Goal: Task Accomplishment & Management: Manage account settings

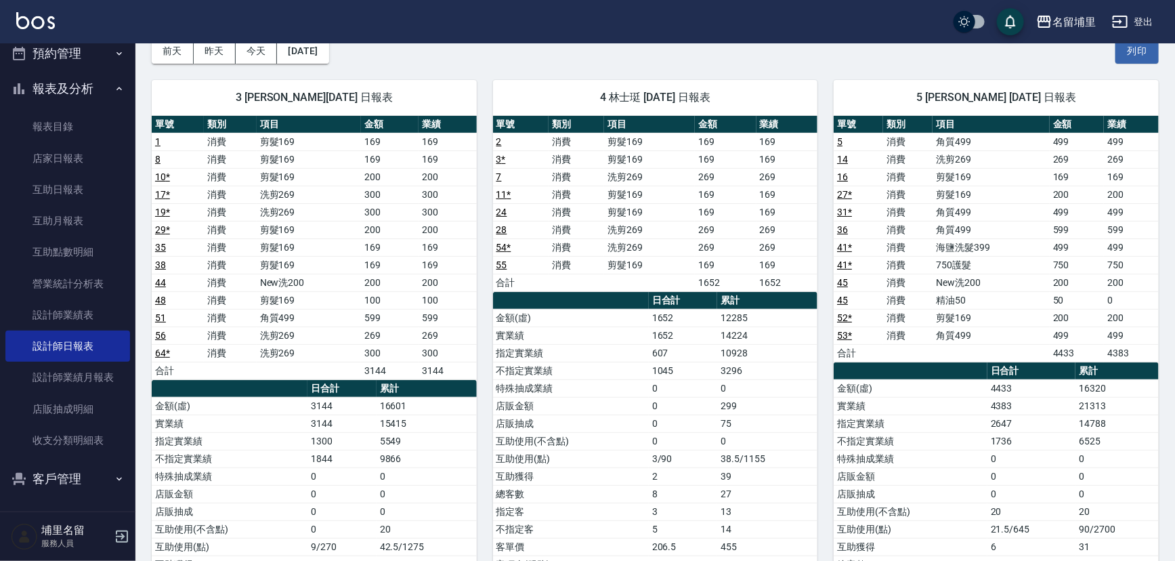
scroll to position [61, 0]
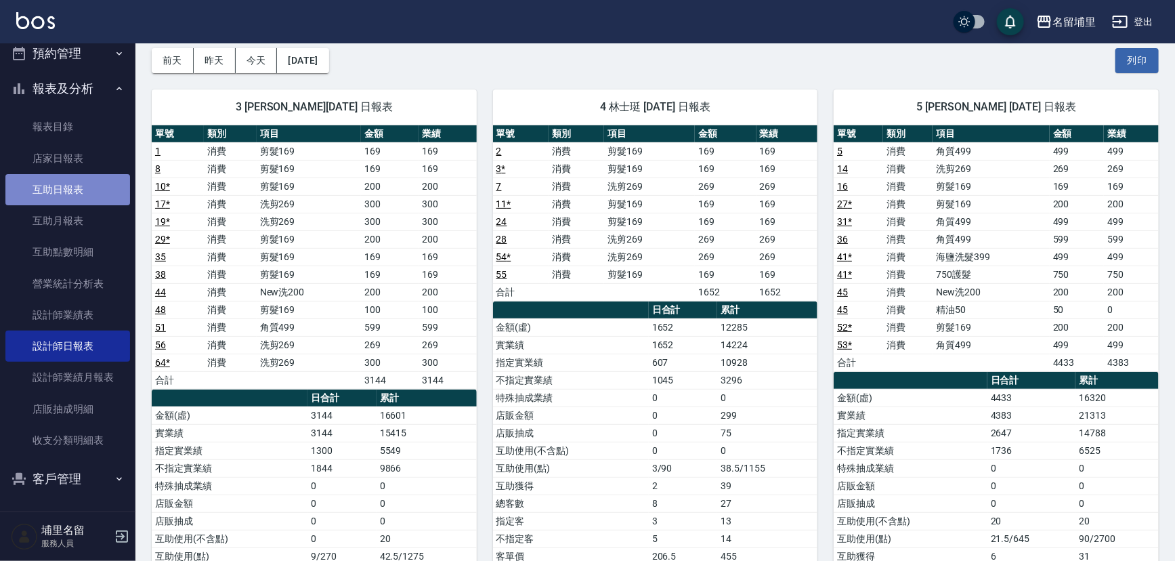
click at [70, 187] on link "互助日報表" at bounding box center [67, 189] width 125 height 31
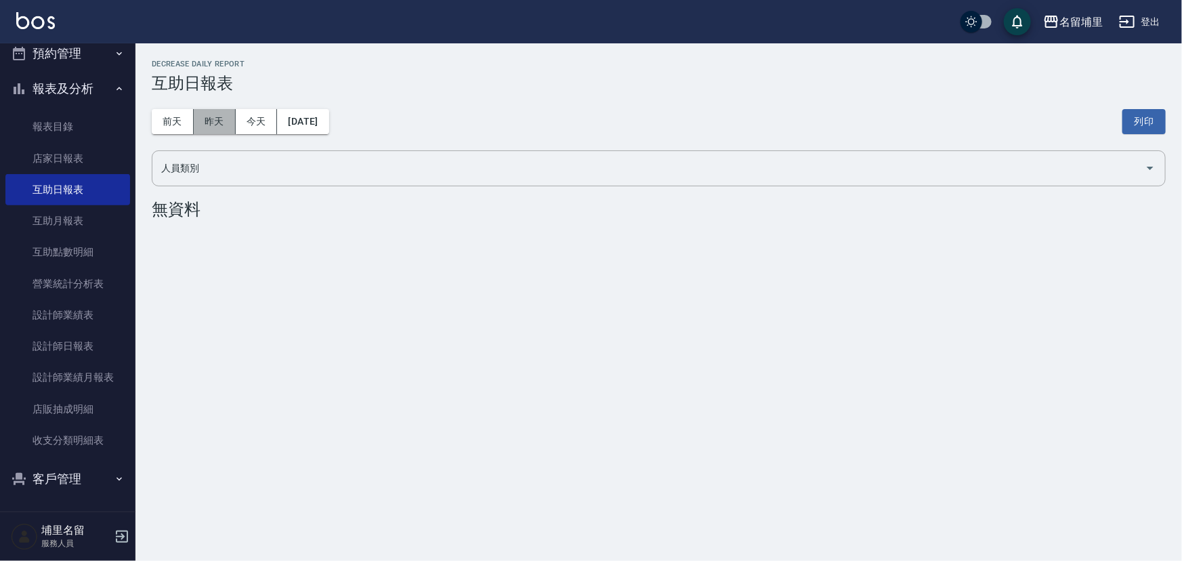
click at [223, 118] on button "昨天" at bounding box center [215, 121] width 42 height 25
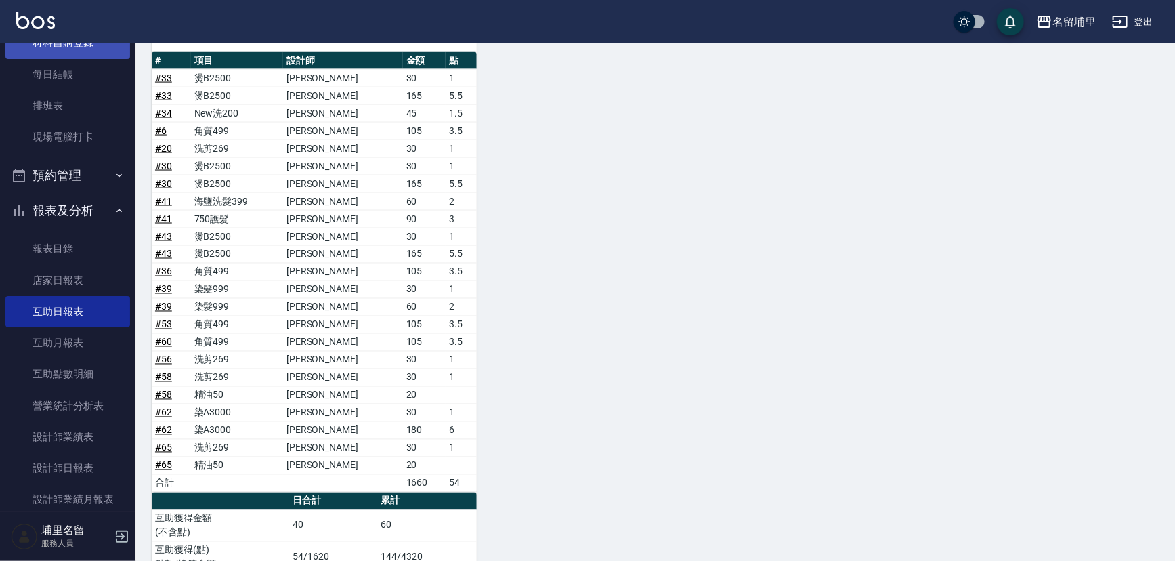
scroll to position [155, 0]
click at [53, 70] on link "每日結帳" at bounding box center [67, 75] width 125 height 31
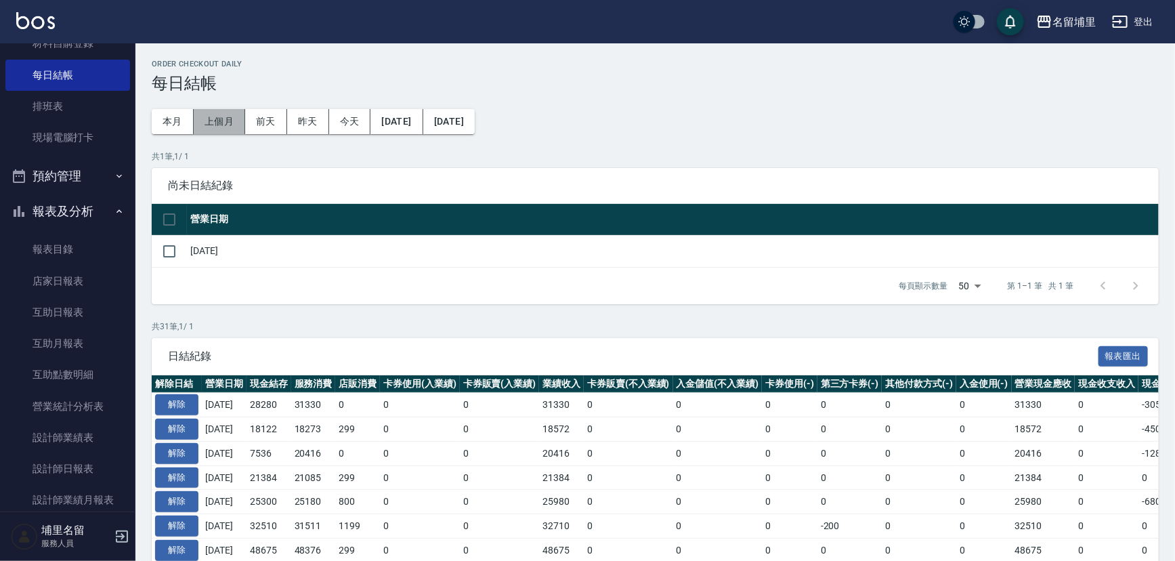
click at [239, 127] on button "上個月" at bounding box center [219, 121] width 51 height 25
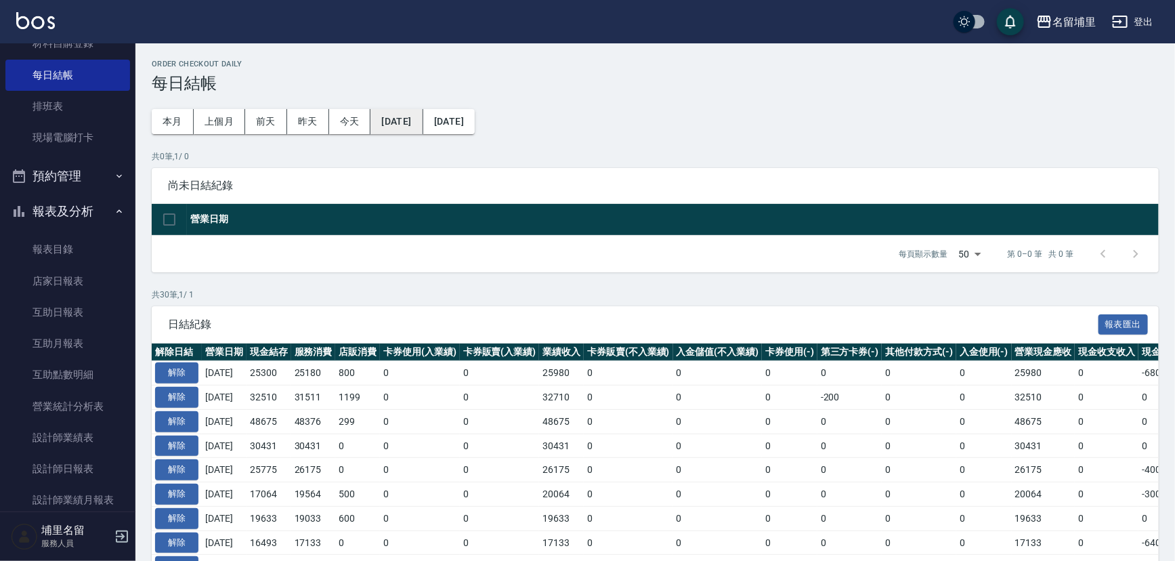
click at [423, 119] on button "2025/09/01" at bounding box center [396, 121] width 52 height 25
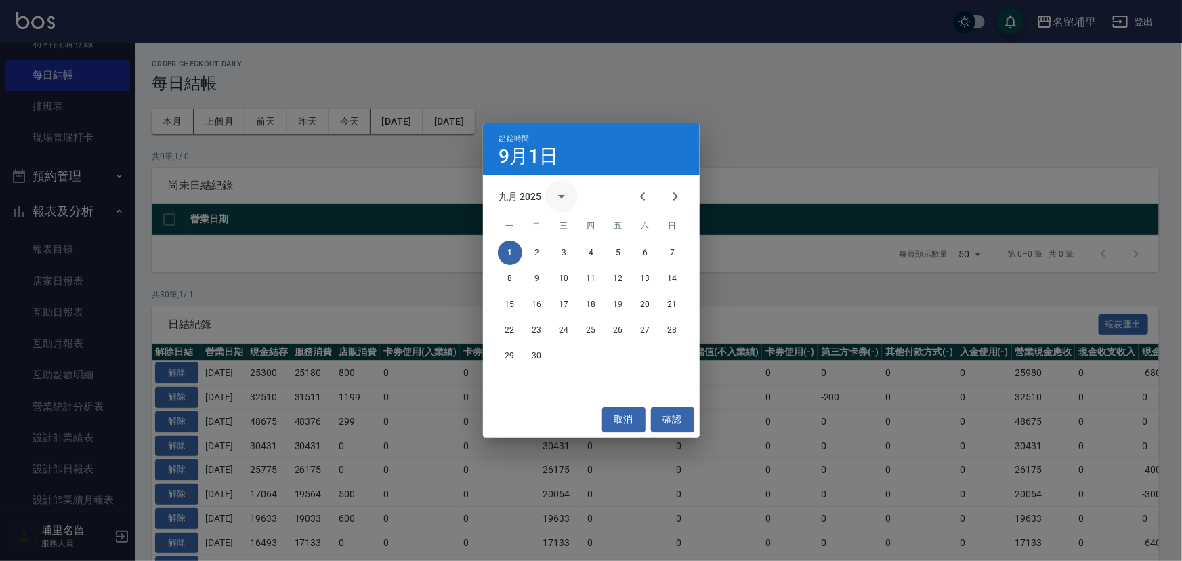
click at [551, 194] on button "calendar view is open, switch to year view" at bounding box center [561, 196] width 33 height 33
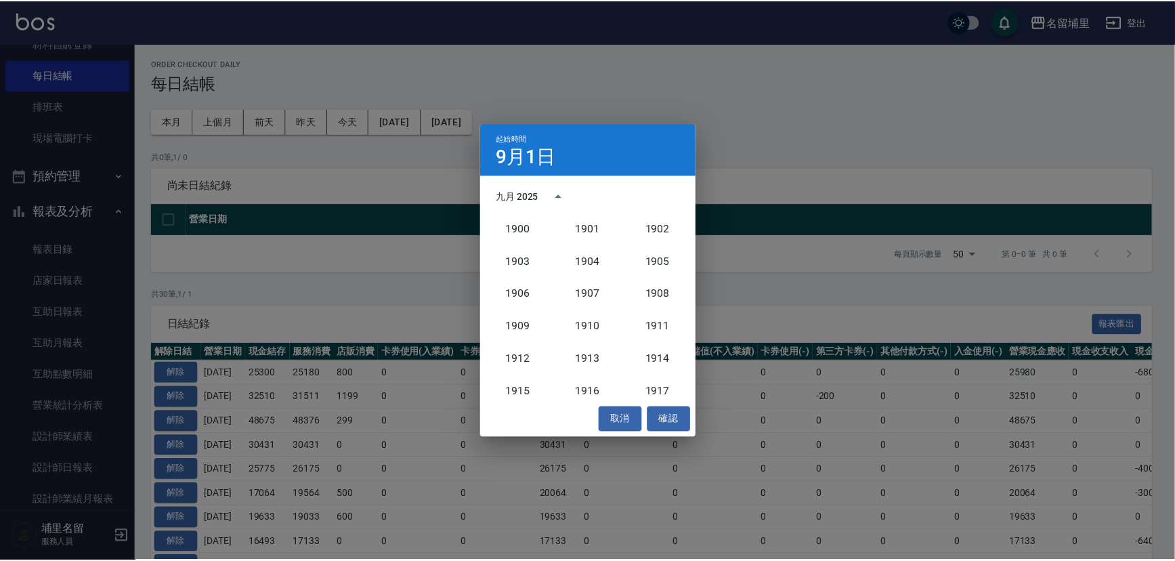
scroll to position [1253, 0]
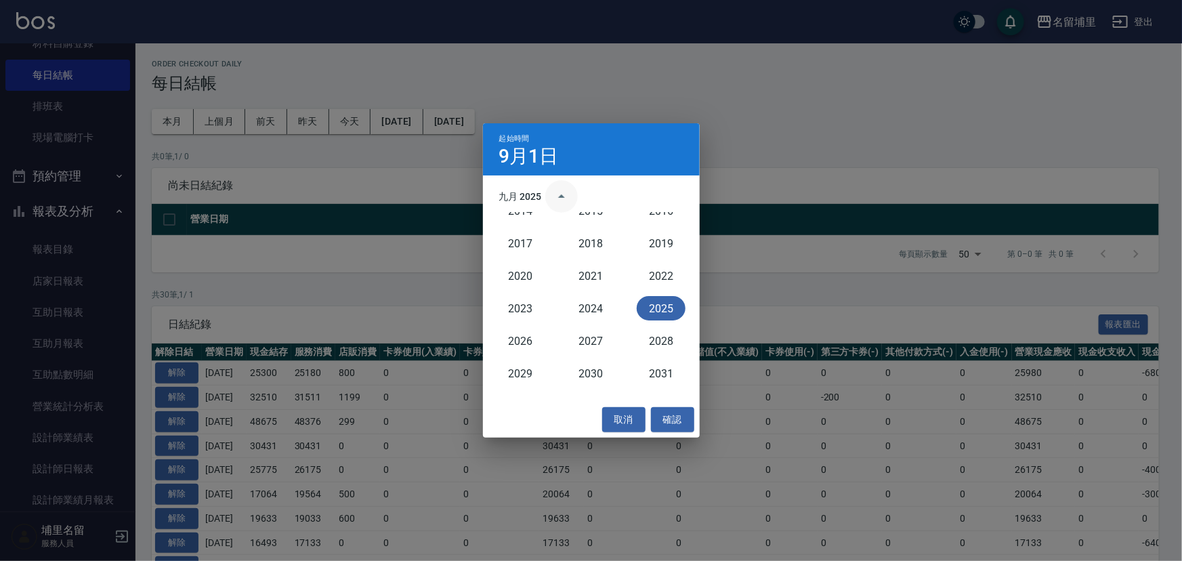
click at [559, 192] on icon "year view is open, switch to calendar view" at bounding box center [561, 196] width 16 height 16
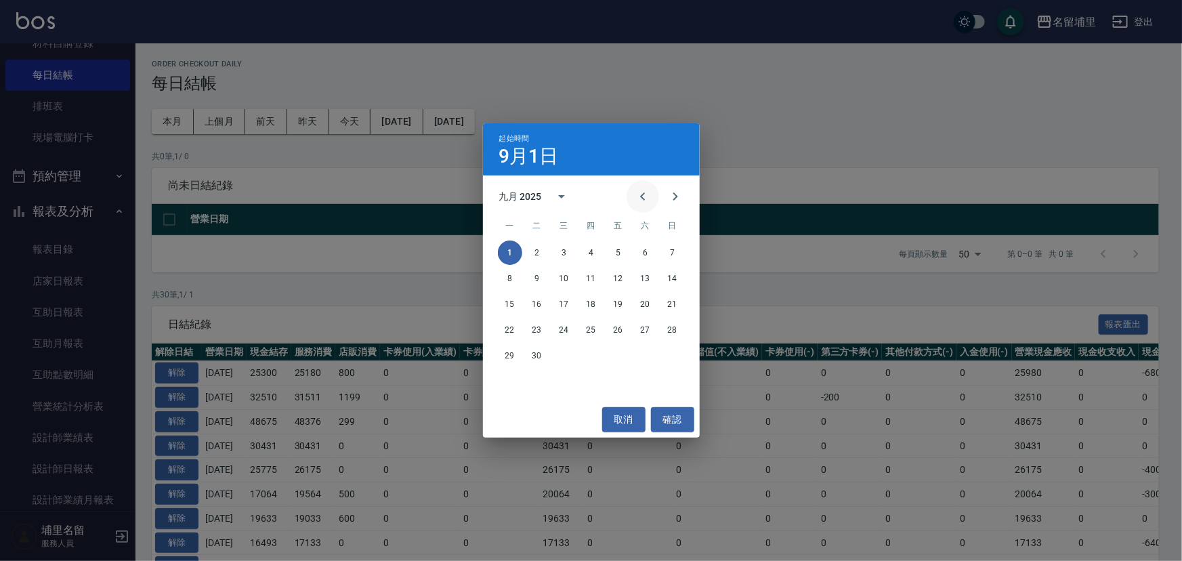
click at [650, 194] on button "Previous month" at bounding box center [642, 196] width 33 height 33
click at [599, 288] on div "7 8 9 10 11 12 13" at bounding box center [591, 278] width 217 height 24
click at [603, 280] on div "7 8 9 10 11 12 13" at bounding box center [591, 278] width 217 height 24
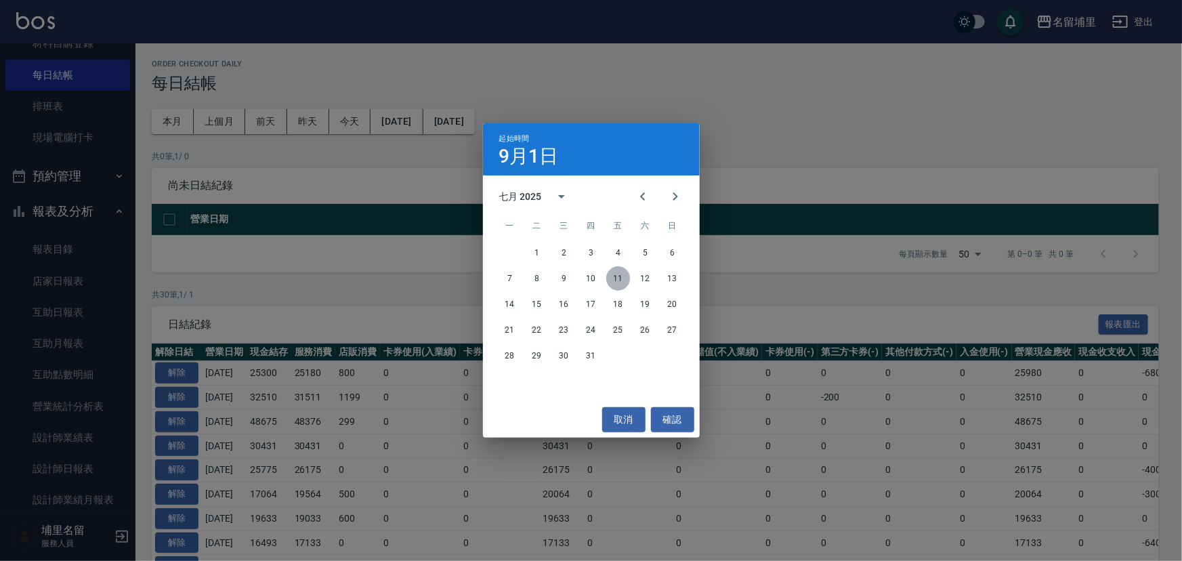
click at [618, 282] on button "11" at bounding box center [618, 278] width 24 height 24
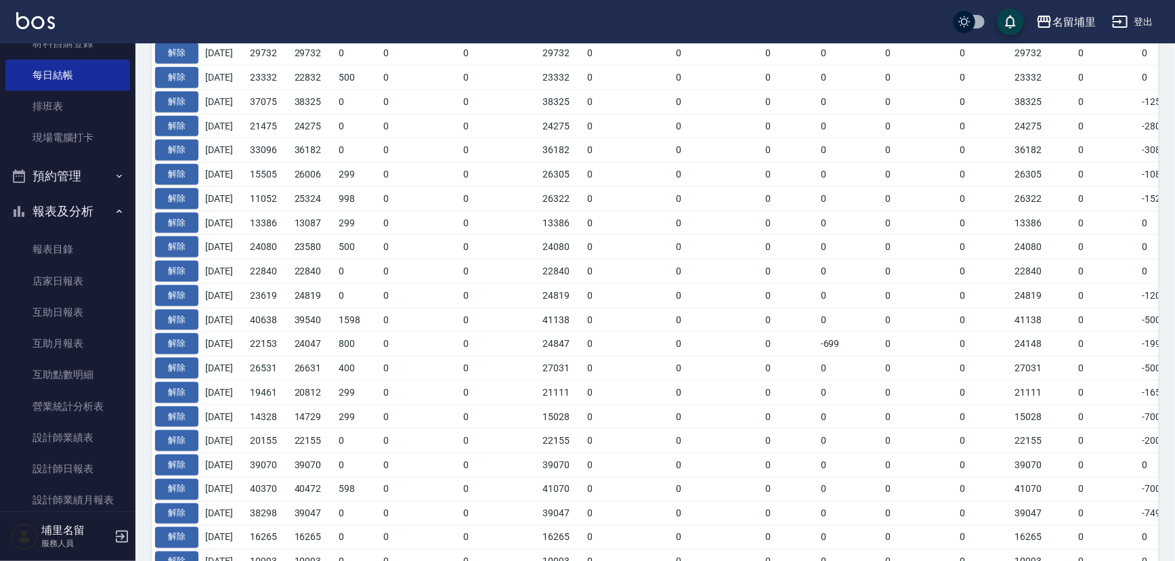
scroll to position [1085, 0]
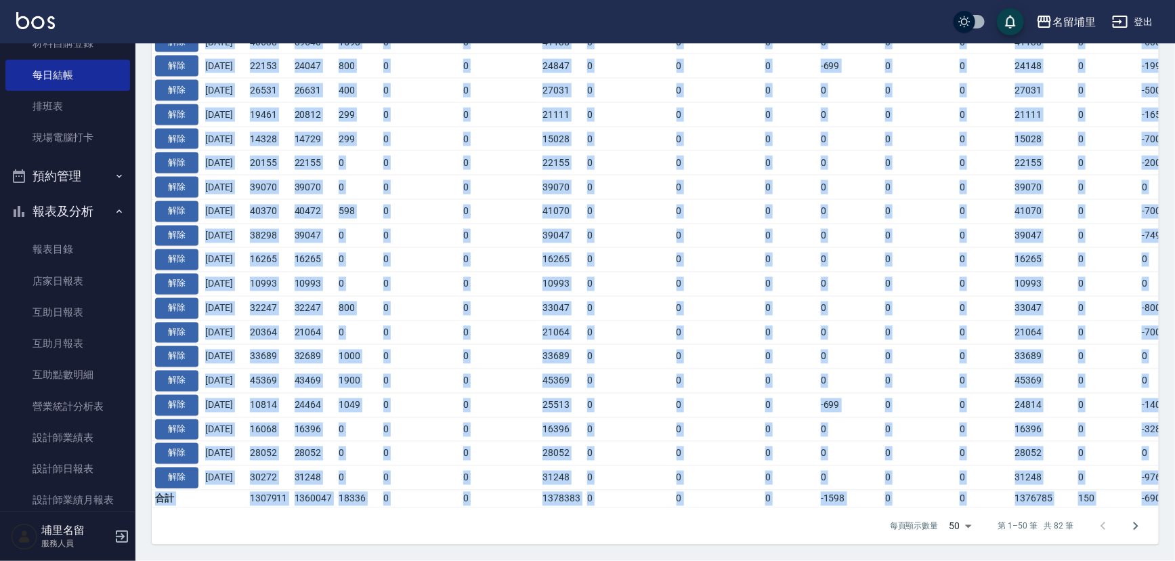
drag, startPoint x: 523, startPoint y: 511, endPoint x: 546, endPoint y: 494, distance: 29.0
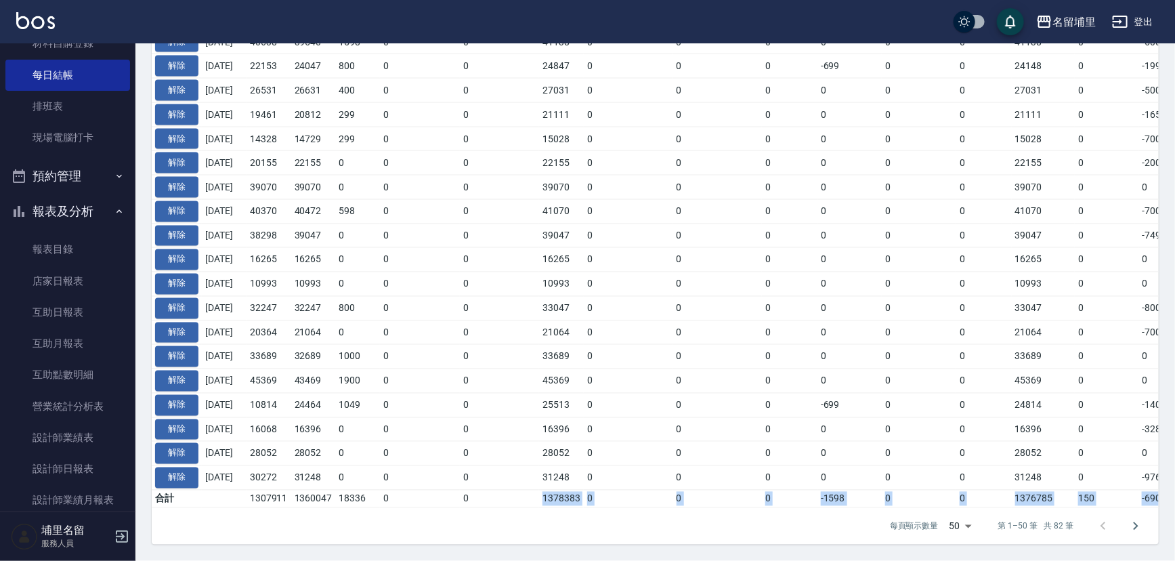
click at [517, 509] on div "每頁顯示數量 50 50 第 1–50 筆 共 82 筆" at bounding box center [655, 526] width 1007 height 37
click at [511, 538] on div "每頁顯示數量 50 50 第 1–50 筆 共 82 筆" at bounding box center [655, 526] width 1007 height 37
drag, startPoint x: 511, startPoint y: 532, endPoint x: 502, endPoint y: 521, distance: 14.0
click at [509, 532] on div "每頁顯示數量 50 50 第 1–50 筆 共 82 筆" at bounding box center [655, 526] width 1007 height 37
drag, startPoint x: 494, startPoint y: 429, endPoint x: 460, endPoint y: 436, distance: 33.9
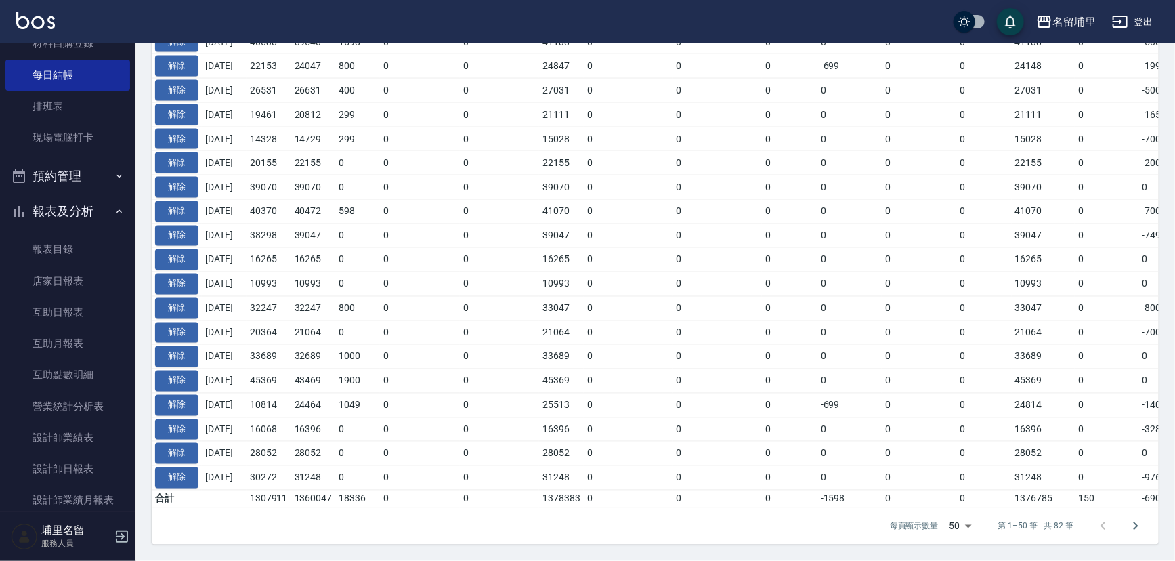
click at [460, 441] on td "0" at bounding box center [420, 453] width 80 height 24
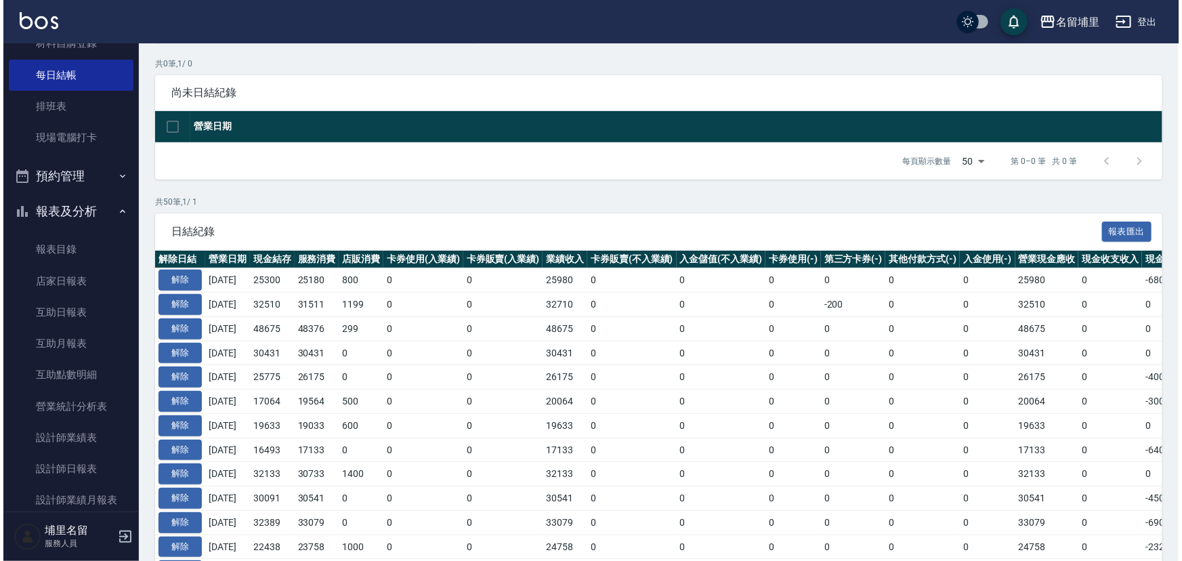
scroll to position [0, 0]
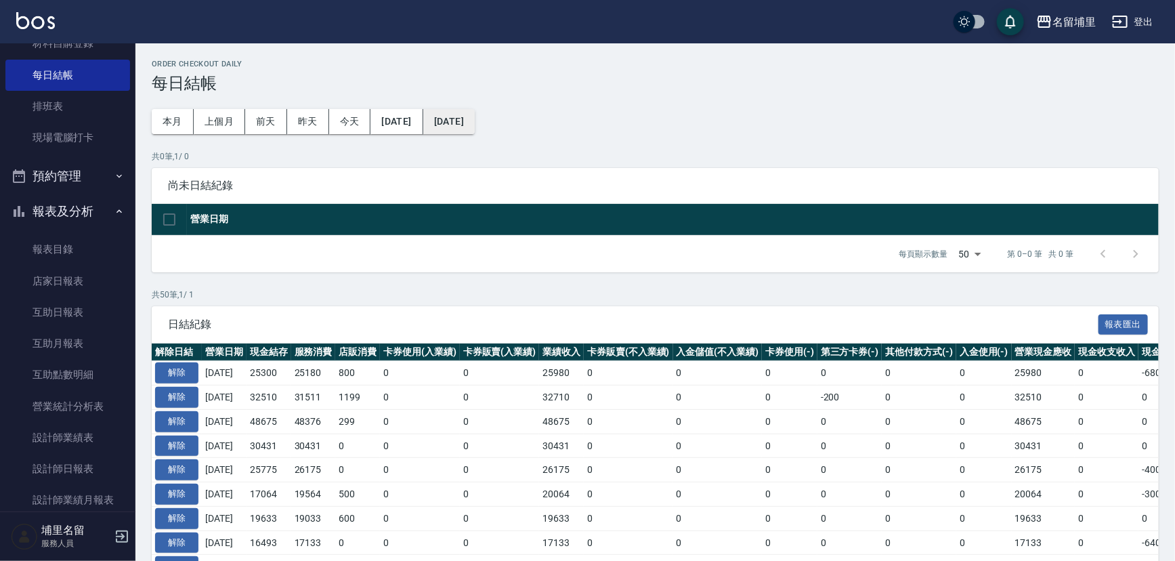
click at [475, 113] on button "[DATE]" at bounding box center [448, 121] width 51 height 25
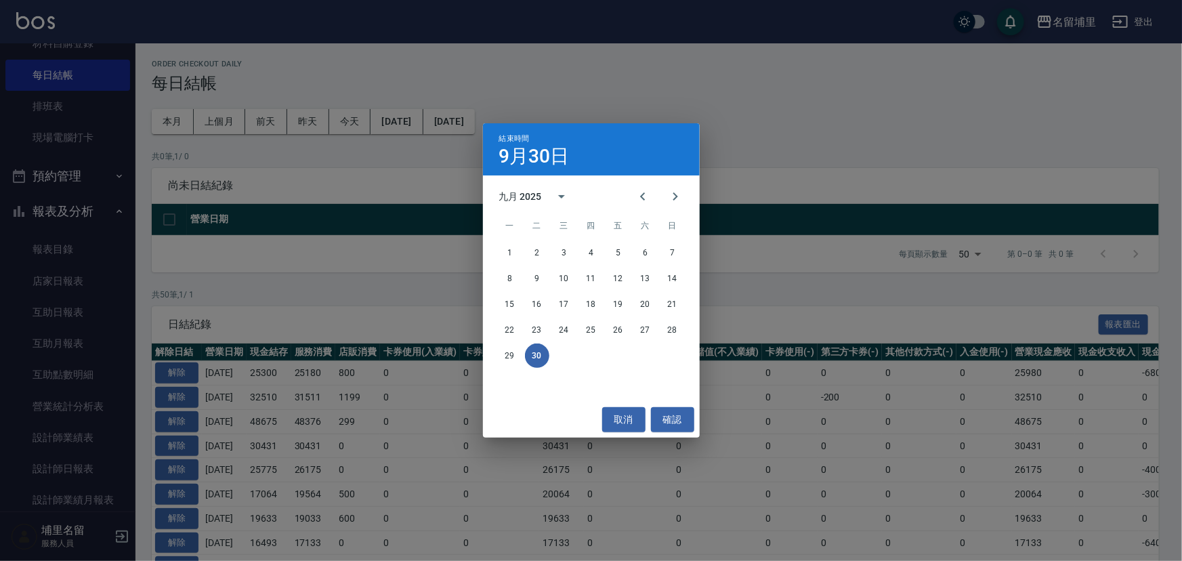
click at [543, 192] on div "九月 2025" at bounding box center [522, 197] width 47 height 14
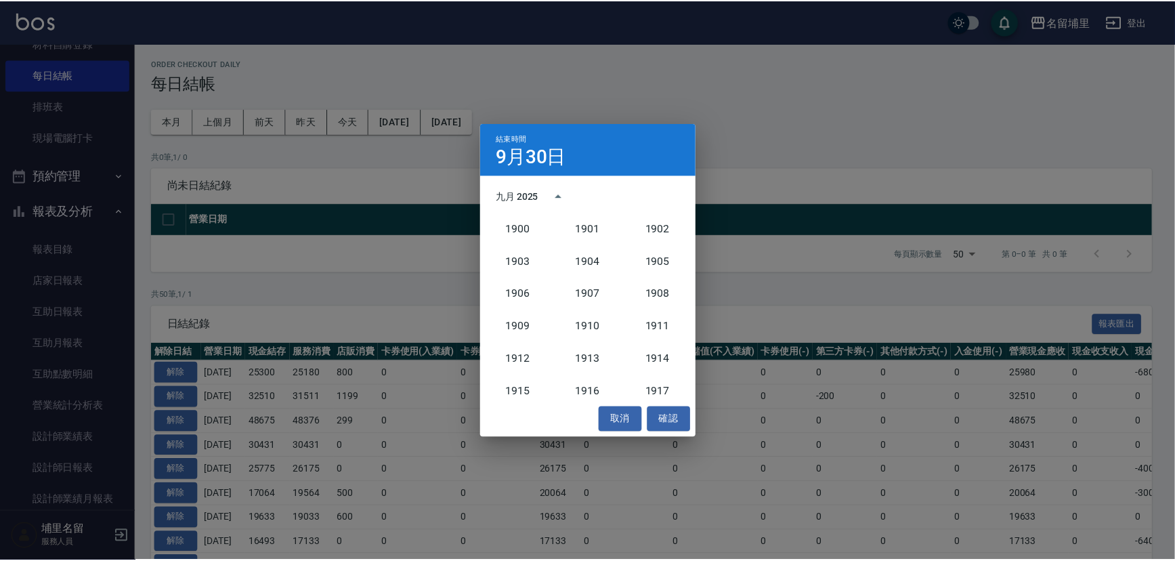
scroll to position [1253, 0]
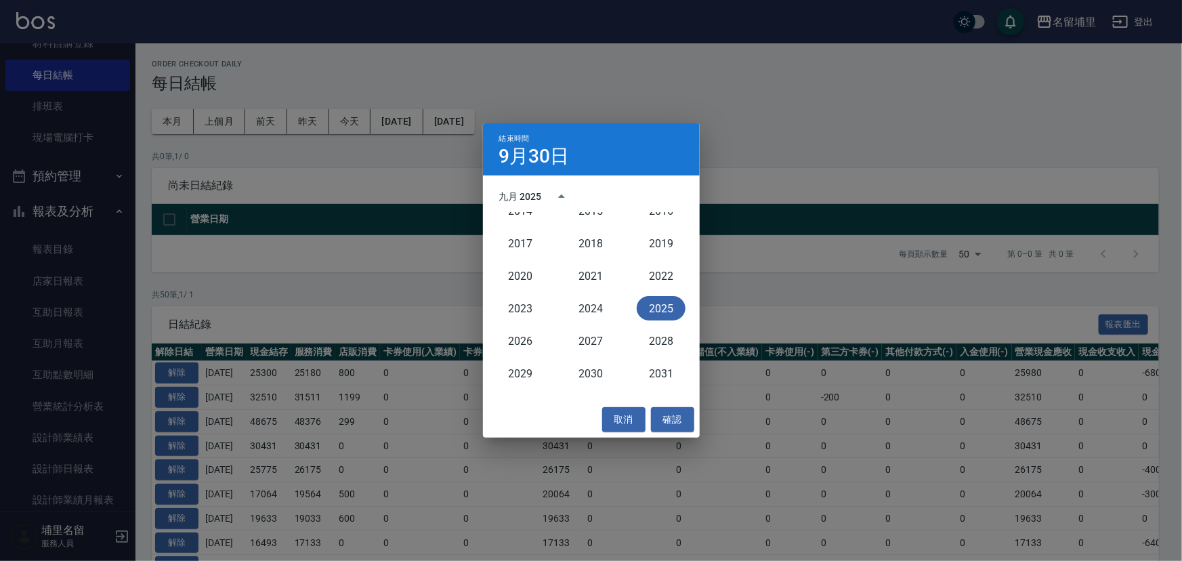
drag, startPoint x: 632, startPoint y: 417, endPoint x: 545, endPoint y: 299, distance: 146.7
click at [620, 398] on div "結束時間 9月30日 九月 2025 1900 1901 1902 1903 1904 1905 1906 1907 1908 1909 1910 1911 …" at bounding box center [591, 280] width 217 height 314
click at [624, 412] on button "取消" at bounding box center [623, 419] width 43 height 25
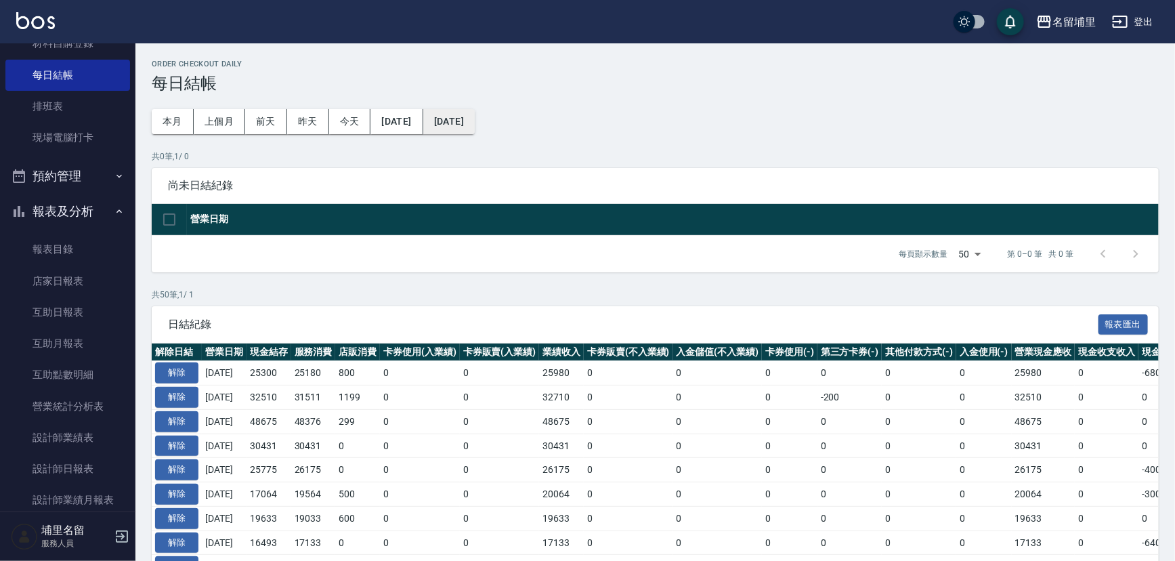
click at [475, 133] on button "[DATE]" at bounding box center [448, 121] width 51 height 25
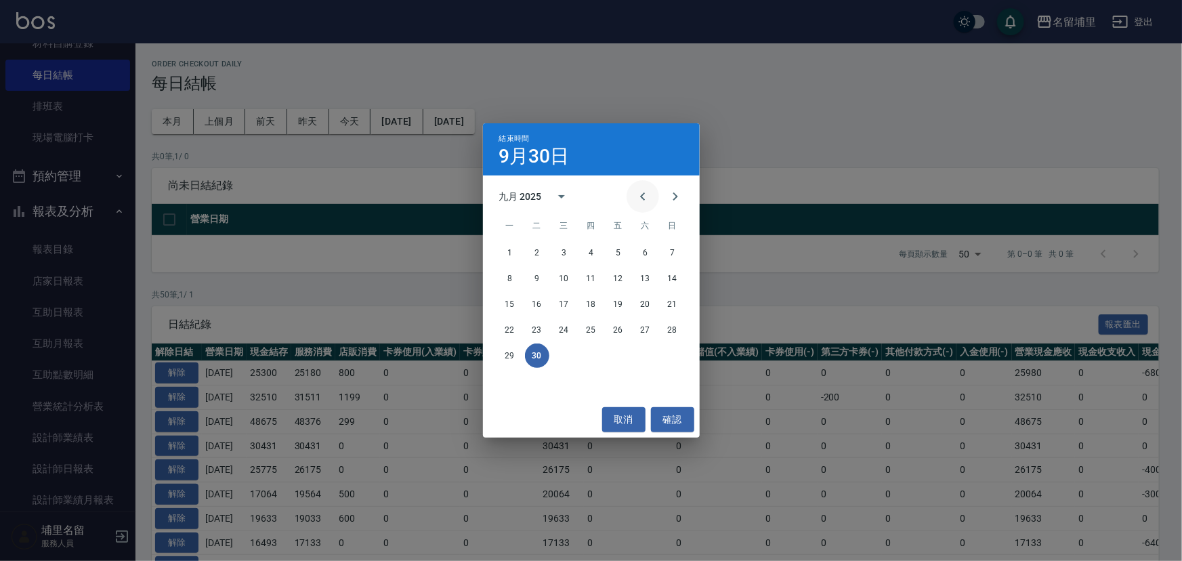
click at [649, 203] on icon "Previous month" at bounding box center [642, 196] width 16 height 16
click at [676, 353] on button "31" at bounding box center [672, 355] width 24 height 24
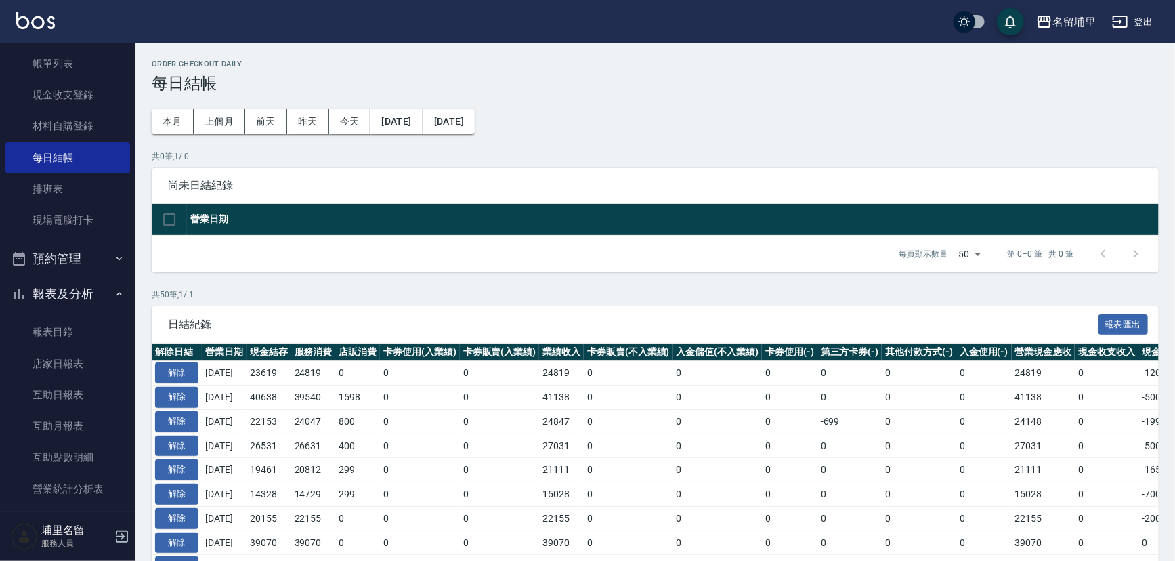
scroll to position [93, 0]
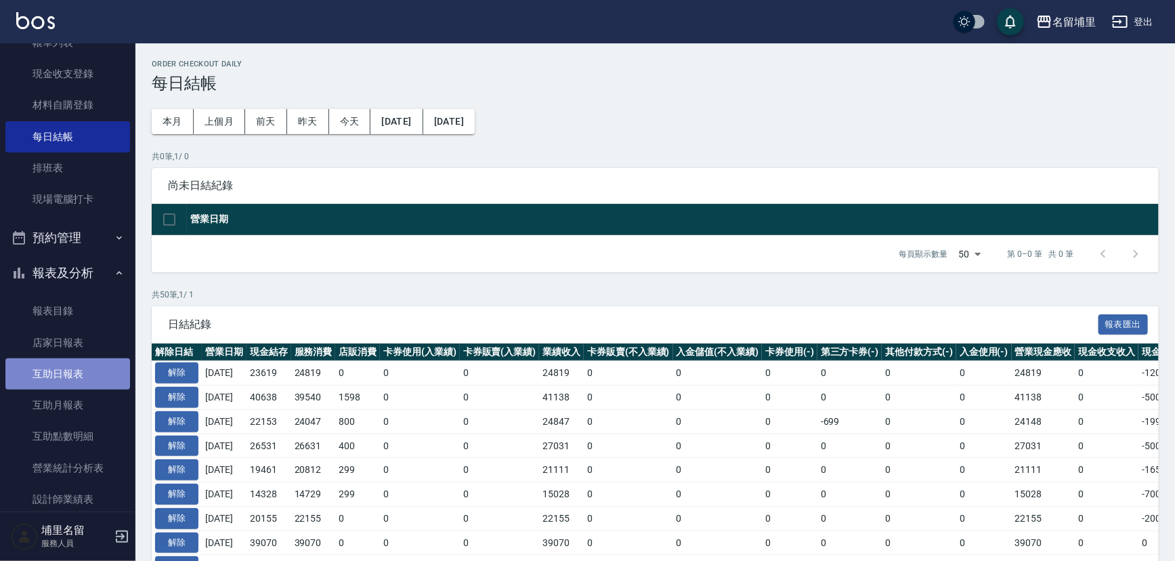
click at [116, 372] on link "互助日報表" at bounding box center [67, 373] width 125 height 31
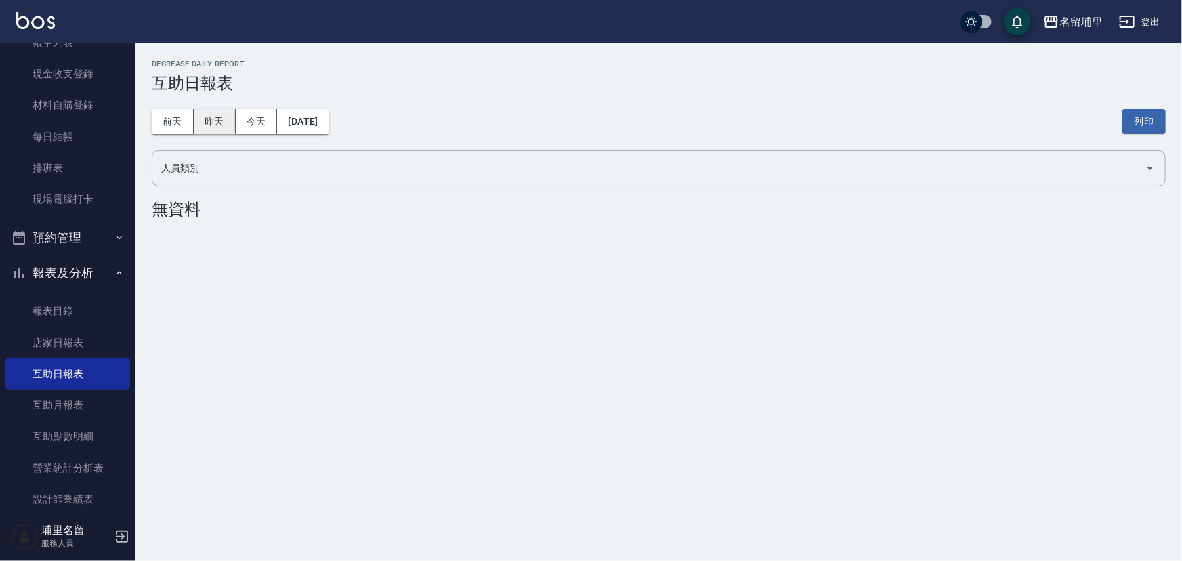
click at [221, 121] on button "昨天" at bounding box center [215, 121] width 42 height 25
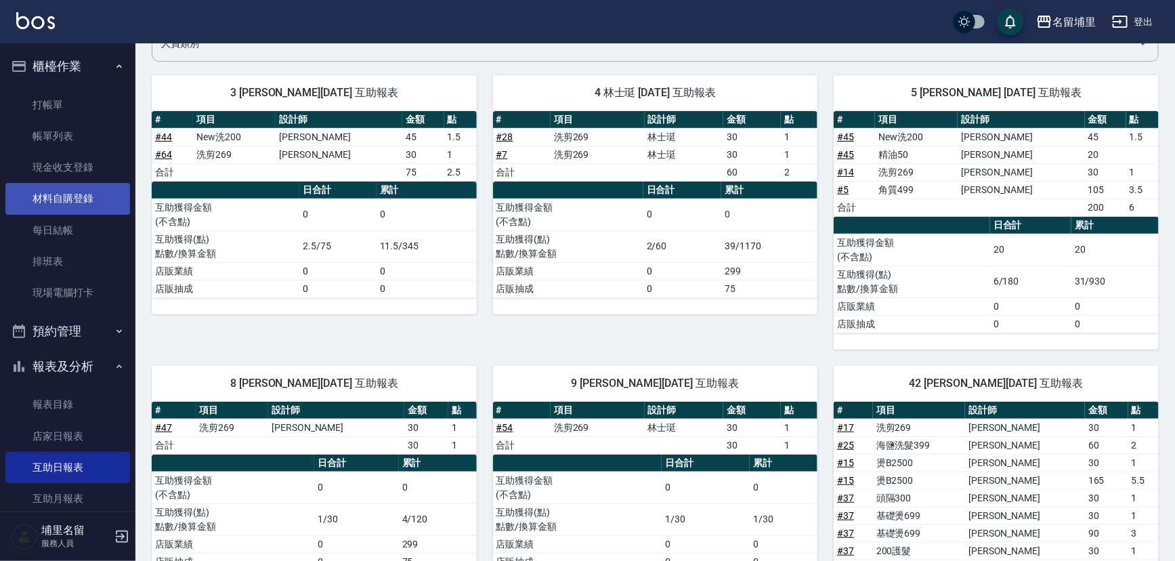
scroll to position [123, 0]
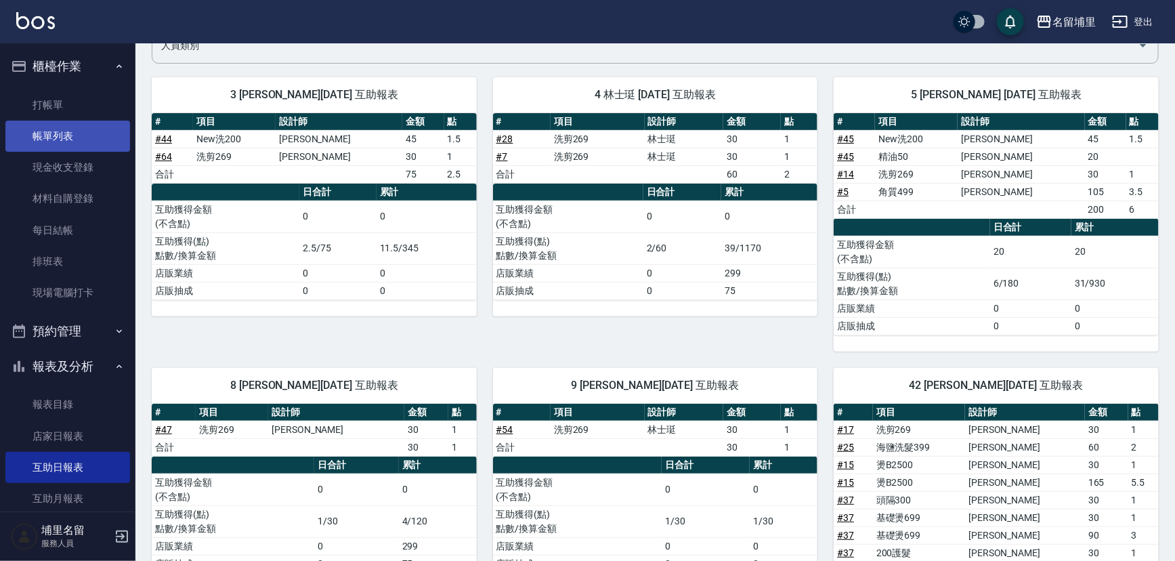
click at [79, 142] on link "帳單列表" at bounding box center [67, 136] width 125 height 31
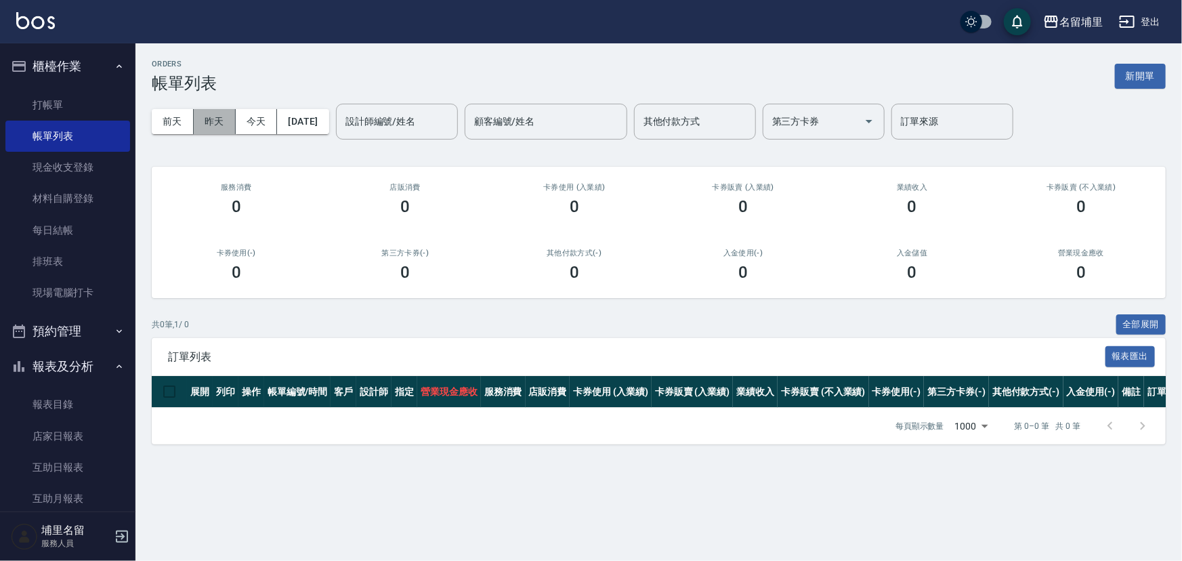
click at [218, 127] on button "昨天" at bounding box center [215, 121] width 42 height 25
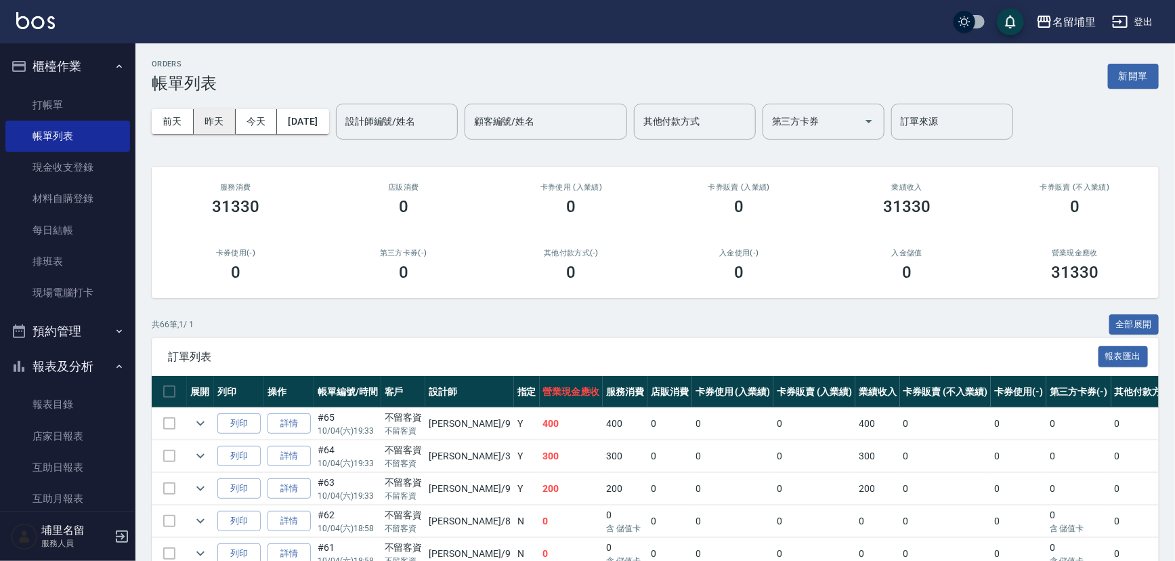
click at [217, 123] on button "昨天" at bounding box center [215, 121] width 42 height 25
click at [73, 225] on link "每日結帳" at bounding box center [67, 230] width 125 height 31
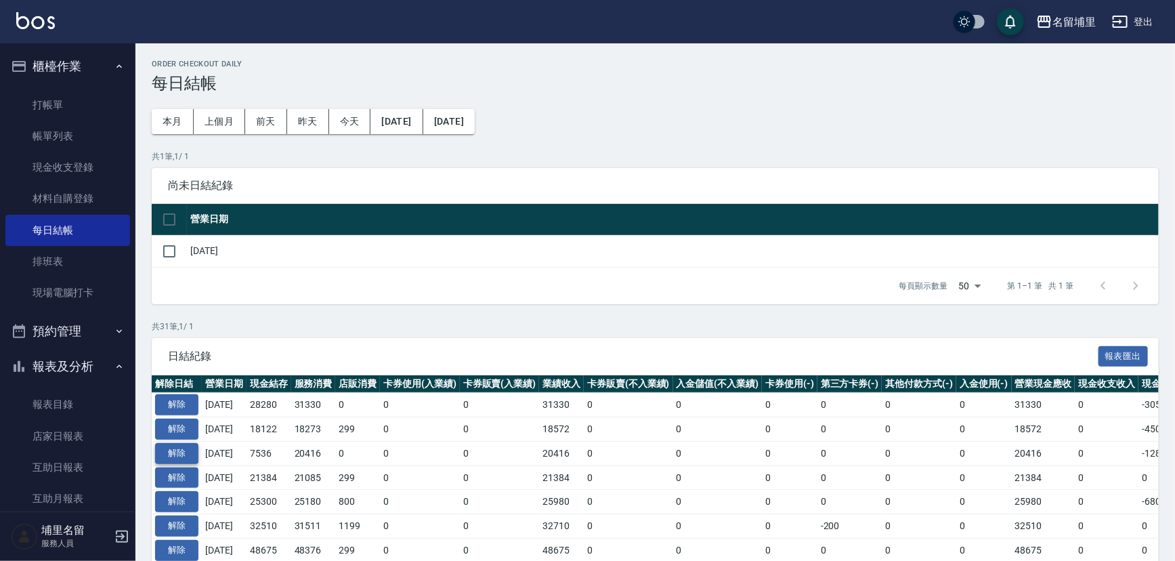
scroll to position [61, 0]
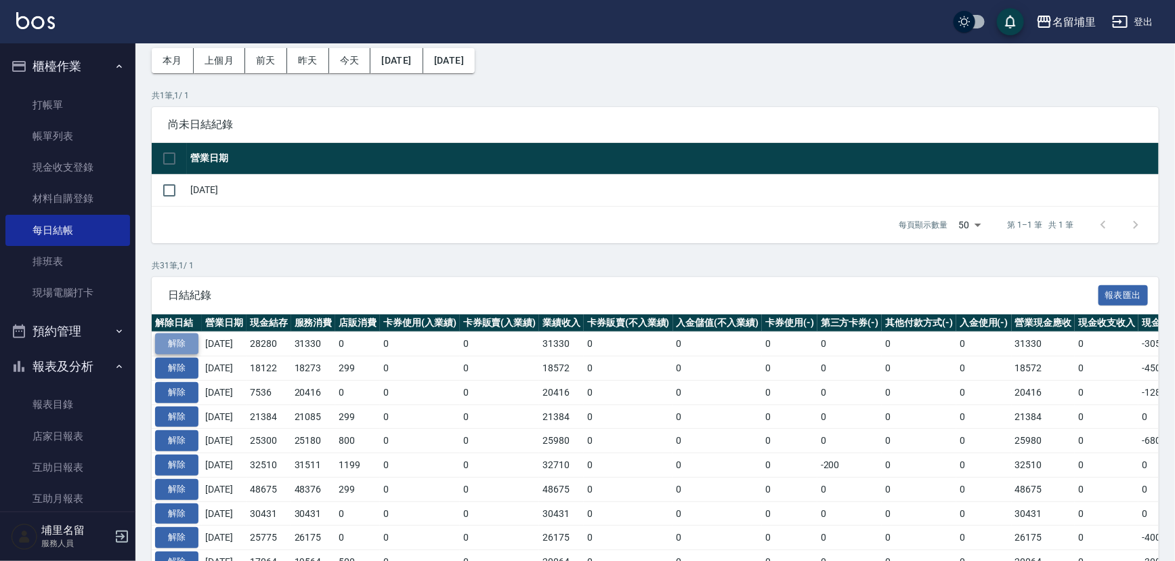
click at [173, 345] on button "解除" at bounding box center [176, 343] width 43 height 21
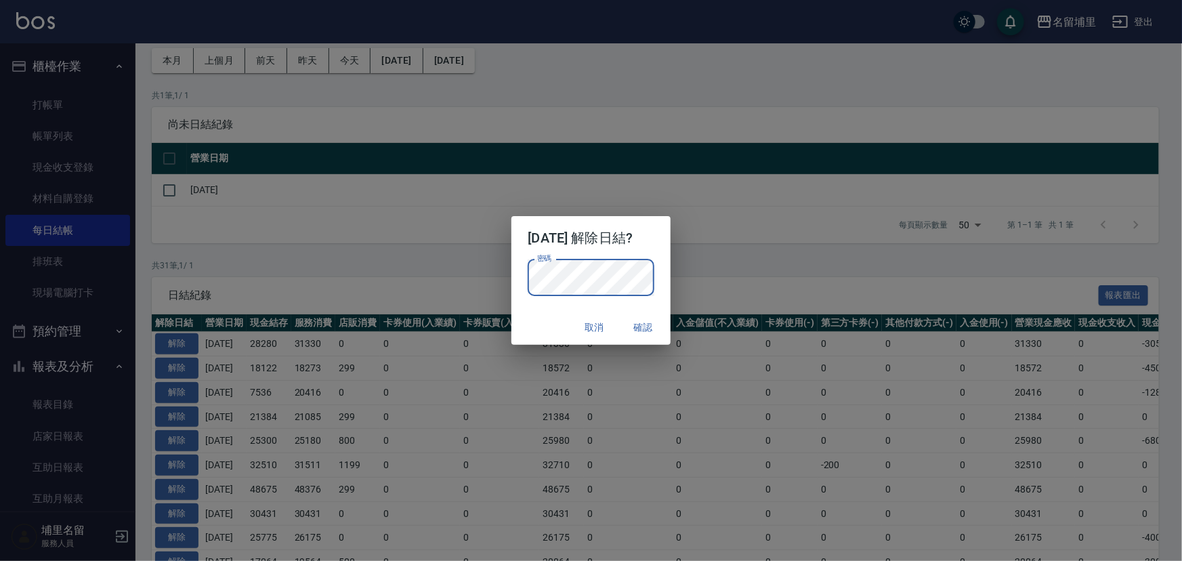
drag, startPoint x: 530, startPoint y: 316, endPoint x: 540, endPoint y: 316, distance: 10.8
click at [530, 316] on div "取消 確認" at bounding box center [590, 327] width 158 height 36
click at [660, 325] on button "確認" at bounding box center [643, 327] width 43 height 25
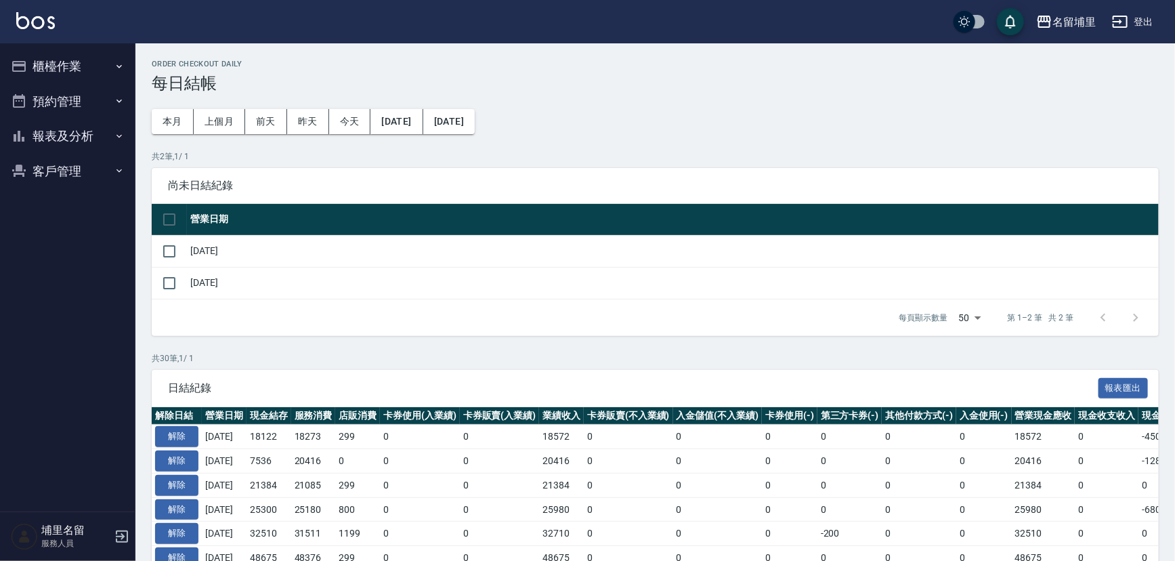
click at [89, 64] on button "櫃檯作業" at bounding box center [67, 66] width 125 height 35
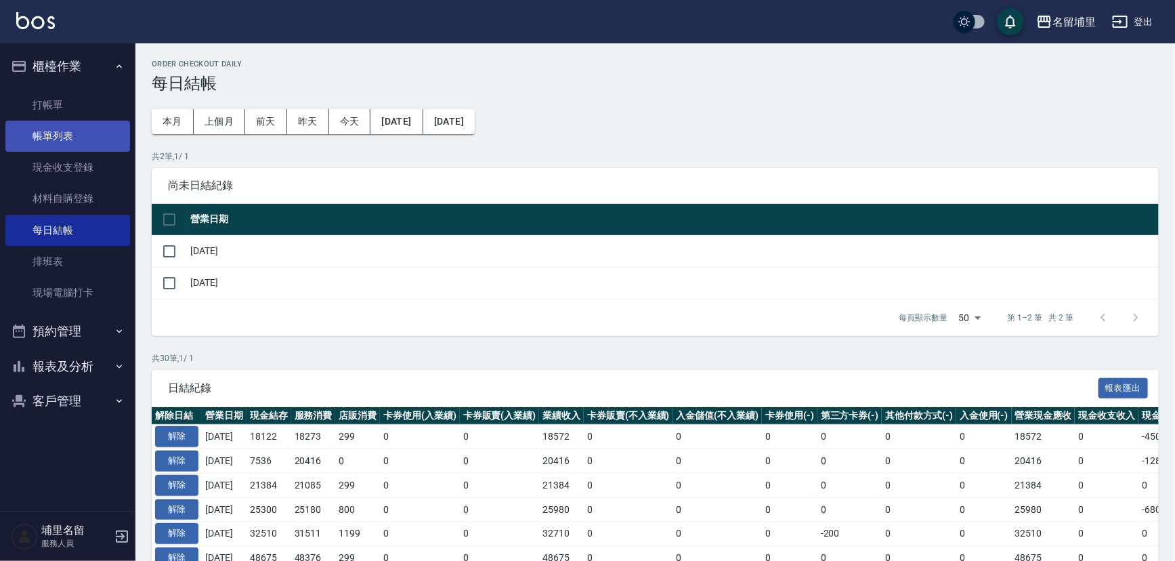
click at [57, 142] on link "帳單列表" at bounding box center [67, 136] width 125 height 31
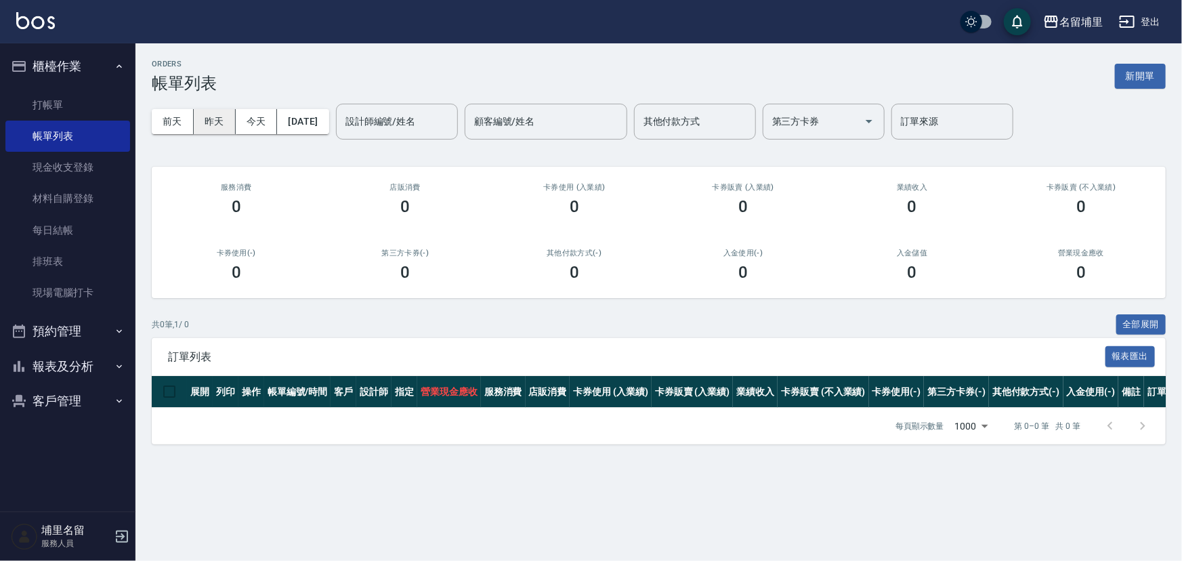
click at [217, 123] on button "昨天" at bounding box center [215, 121] width 42 height 25
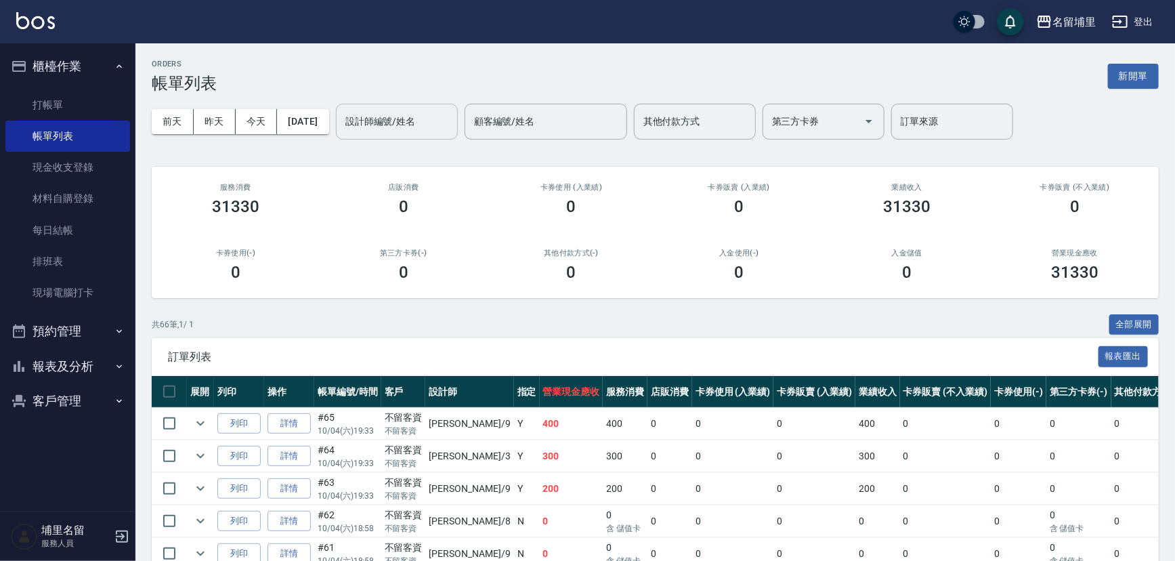
click at [383, 124] on input "設計師編號/姓名" at bounding box center [397, 122] width 110 height 24
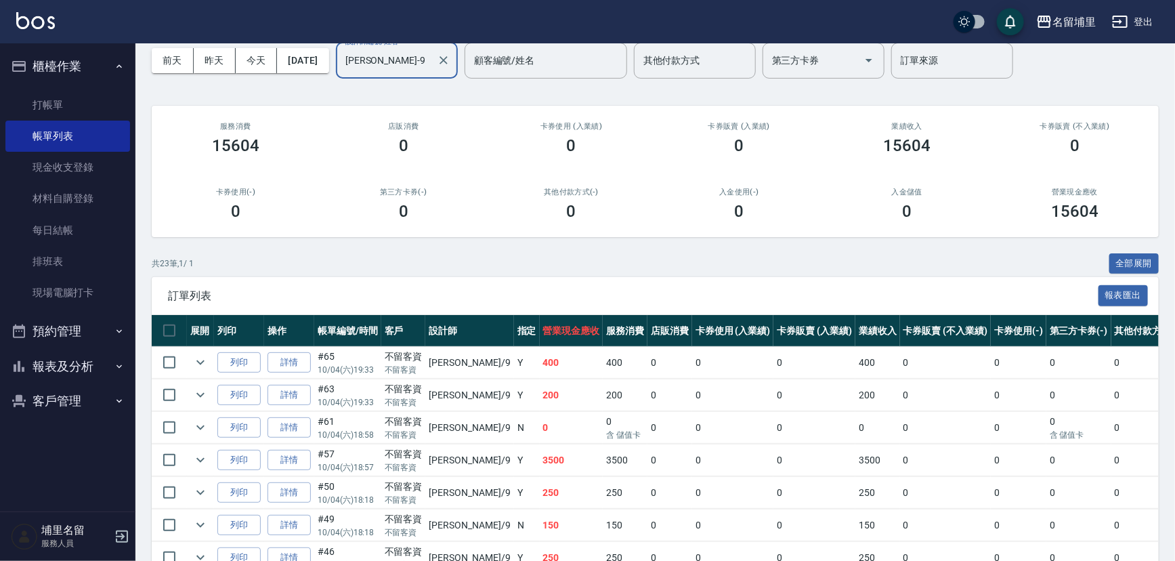
scroll to position [123, 0]
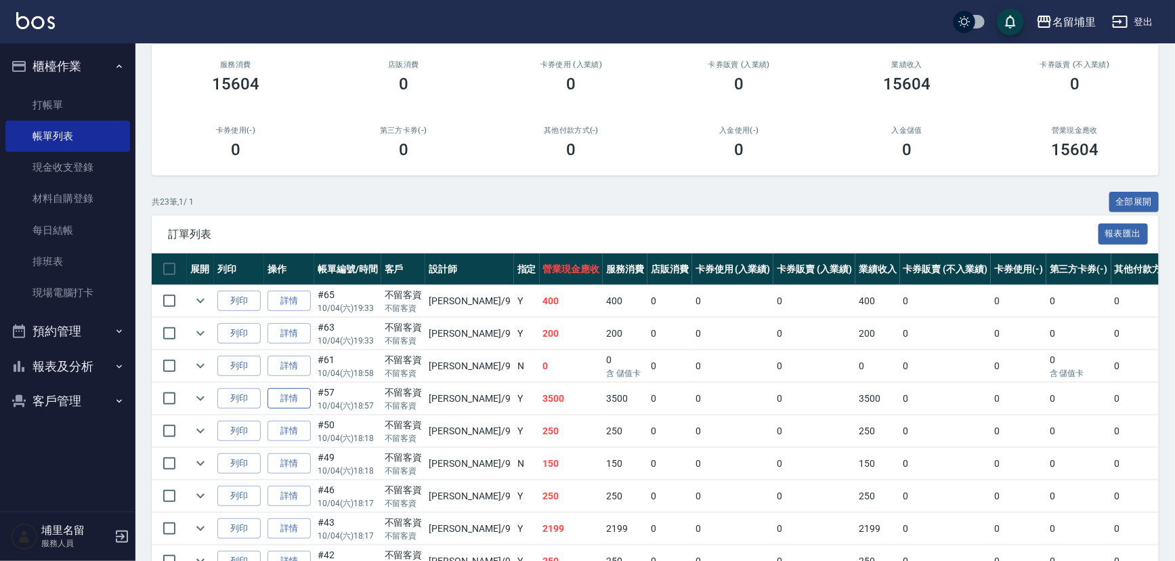
type input "[PERSON_NAME]-9"
click at [289, 402] on link "詳情" at bounding box center [288, 398] width 43 height 21
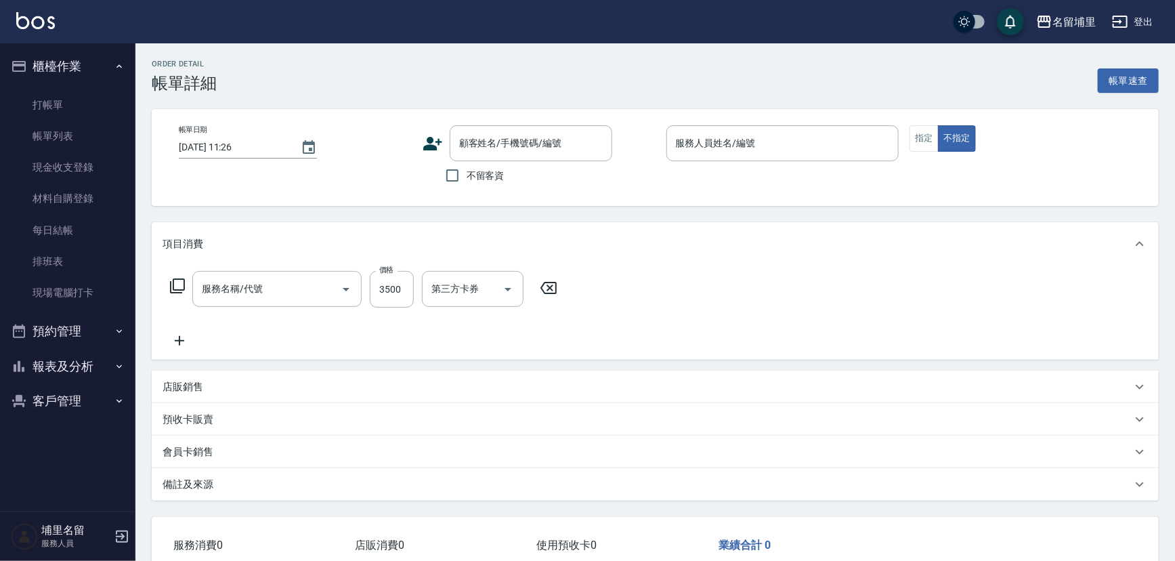
type input "[DATE] 18:57"
checkbox input "true"
type input "[PERSON_NAME]-9"
type input "燙A3500(31)"
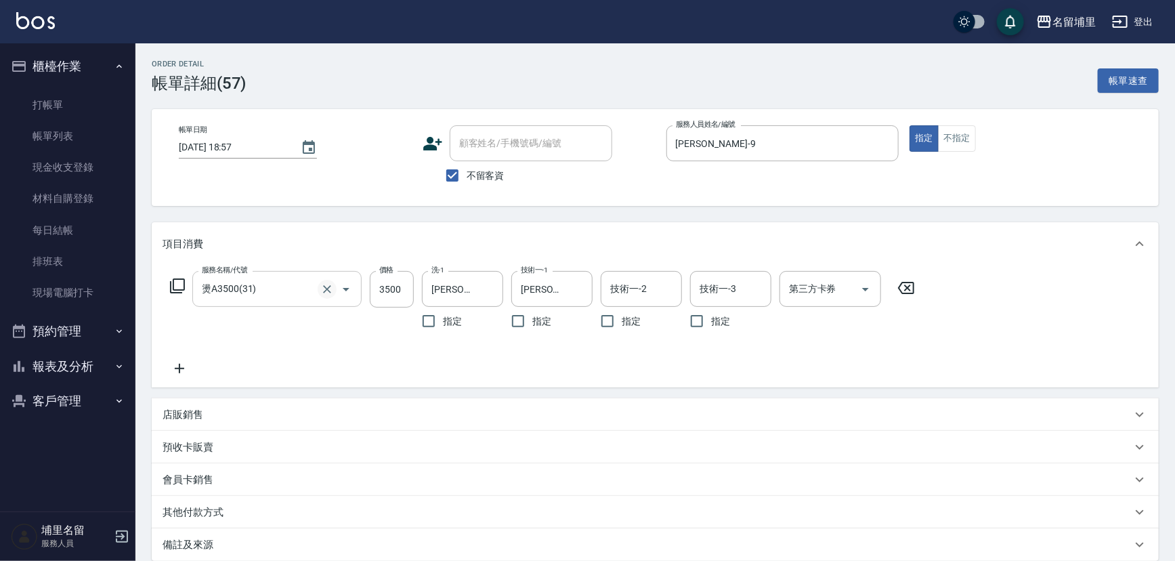
click at [324, 286] on icon "Clear" at bounding box center [327, 289] width 8 height 8
type input "[PERSON_NAME]2299(3229)"
type input "1500"
click at [177, 362] on icon at bounding box center [180, 368] width 34 height 16
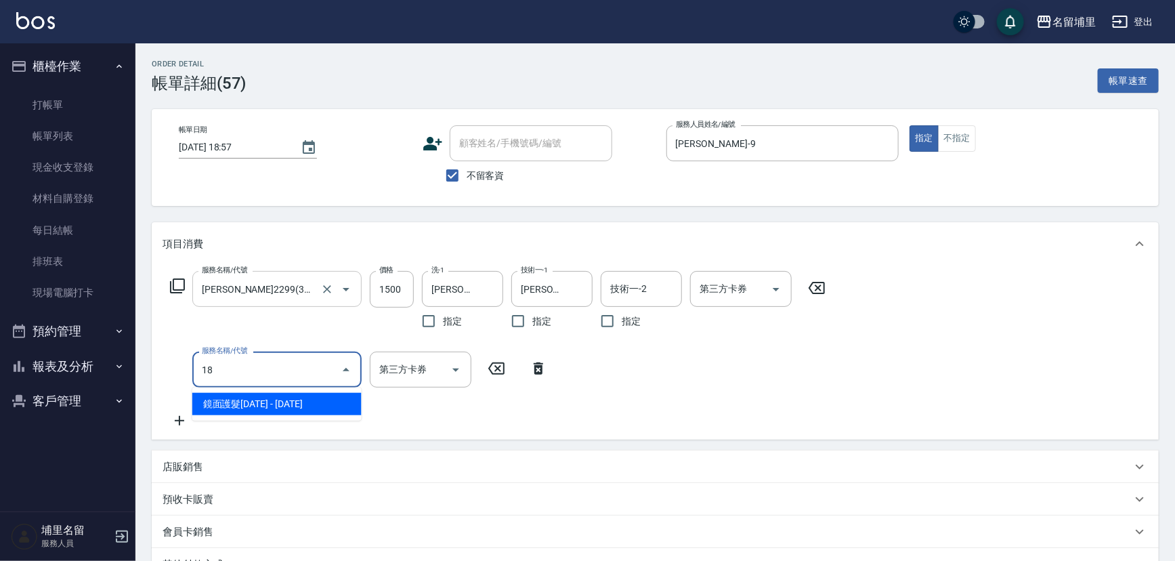
type input "1"
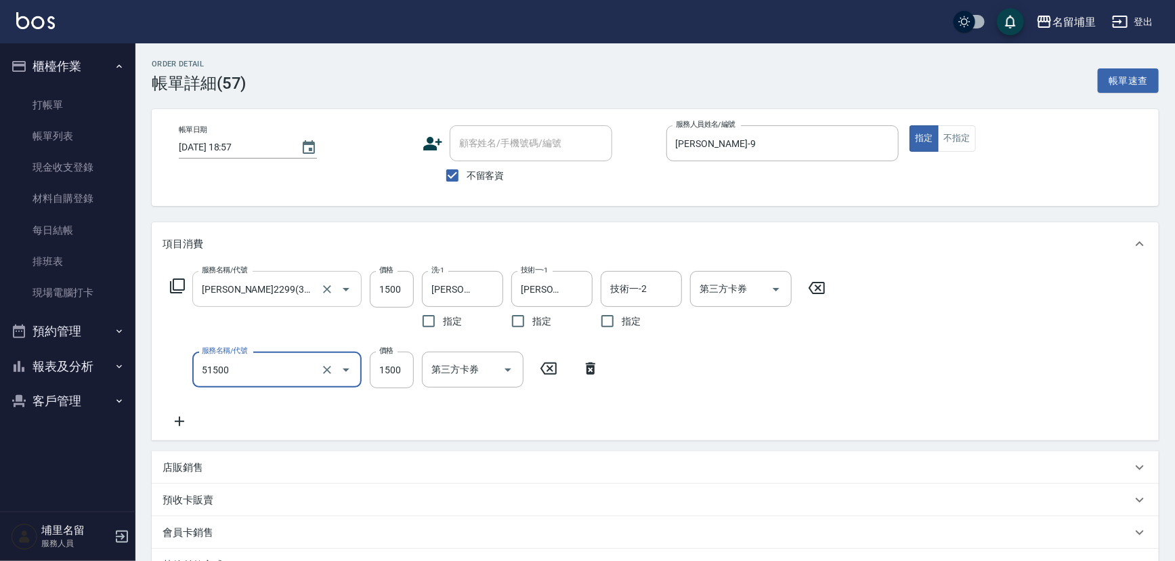
type input "極光護髮1500(51500)"
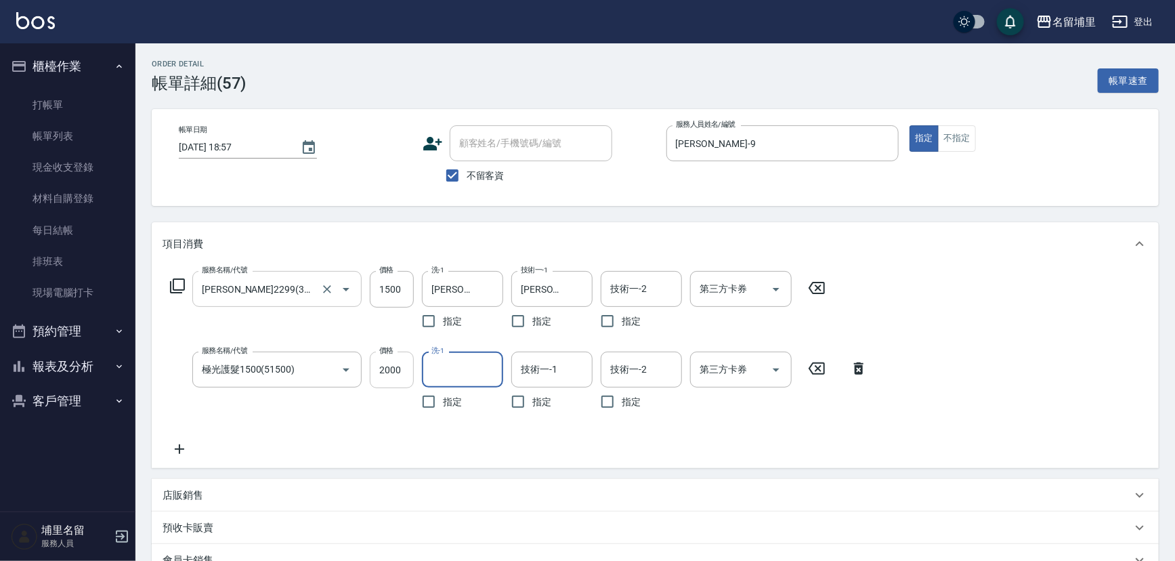
click at [406, 373] on input "2000" at bounding box center [392, 369] width 44 height 37
type input "1800"
type input "[PERSON_NAME]-42"
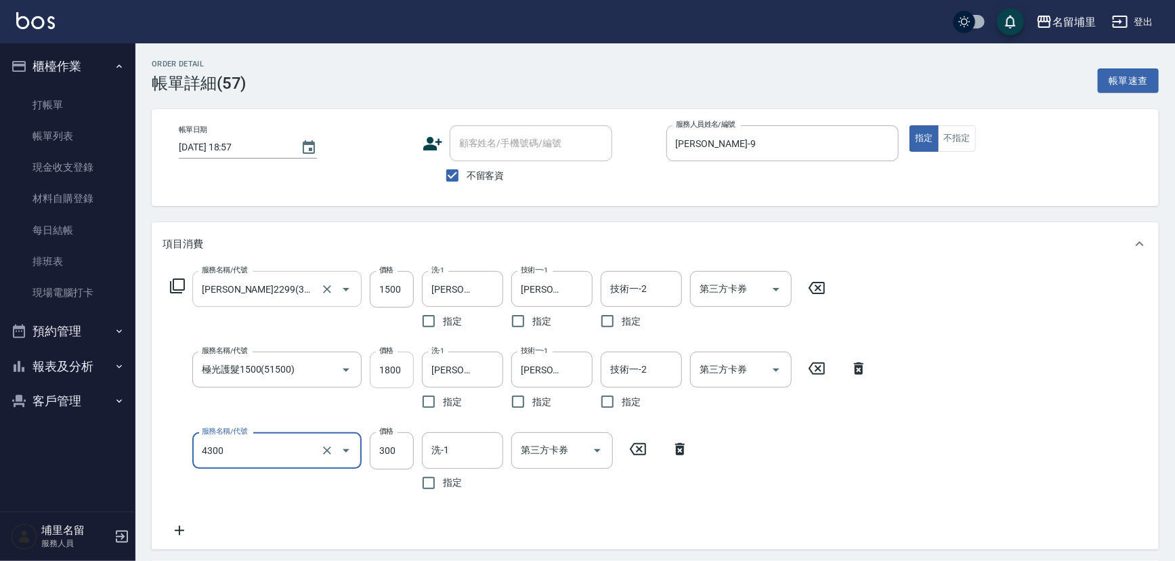
type input "頭隔300(4300)"
type input "200"
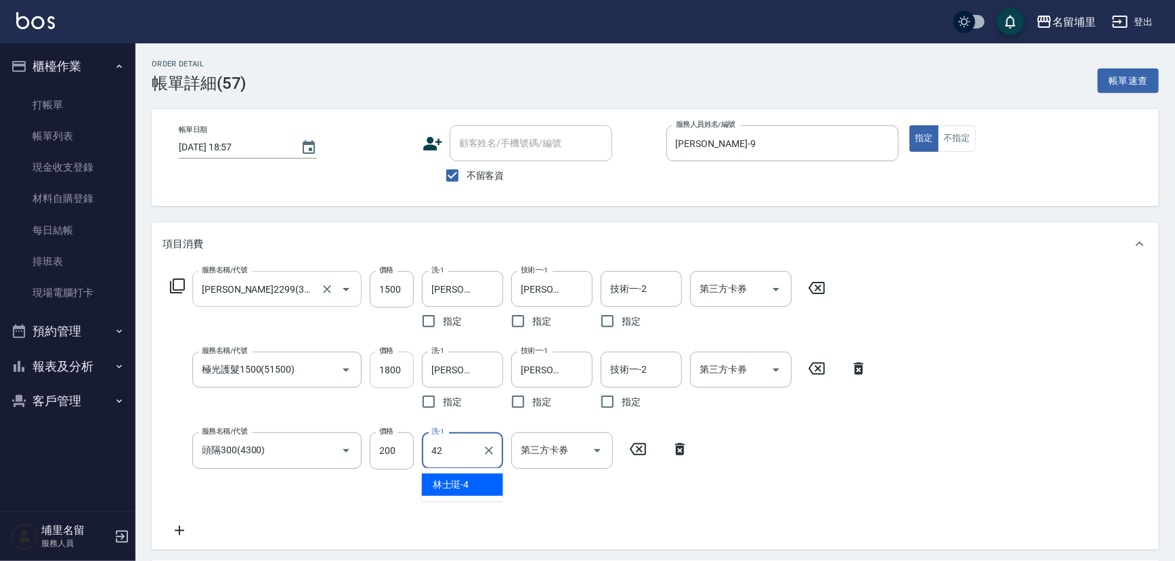
type input "[PERSON_NAME]-42"
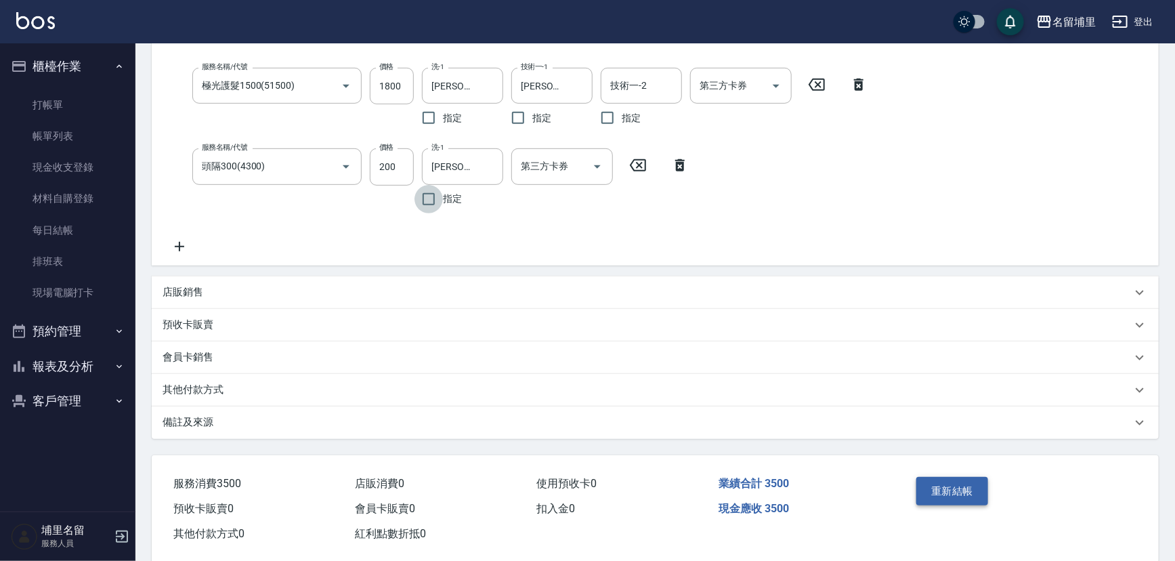
scroll to position [305, 0]
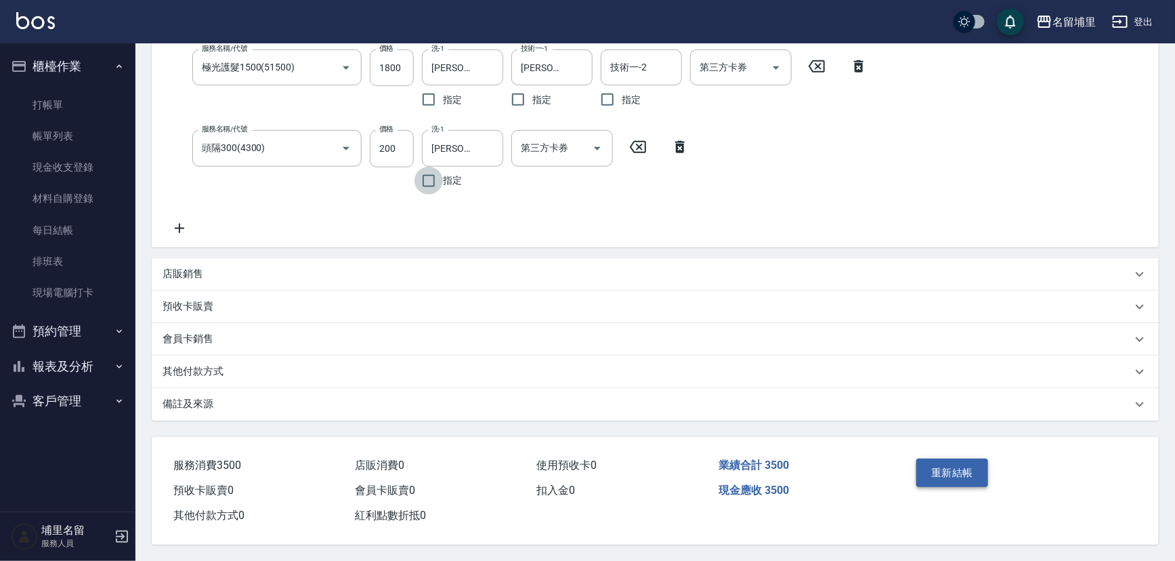
click at [945, 463] on button "重新結帳" at bounding box center [952, 472] width 72 height 28
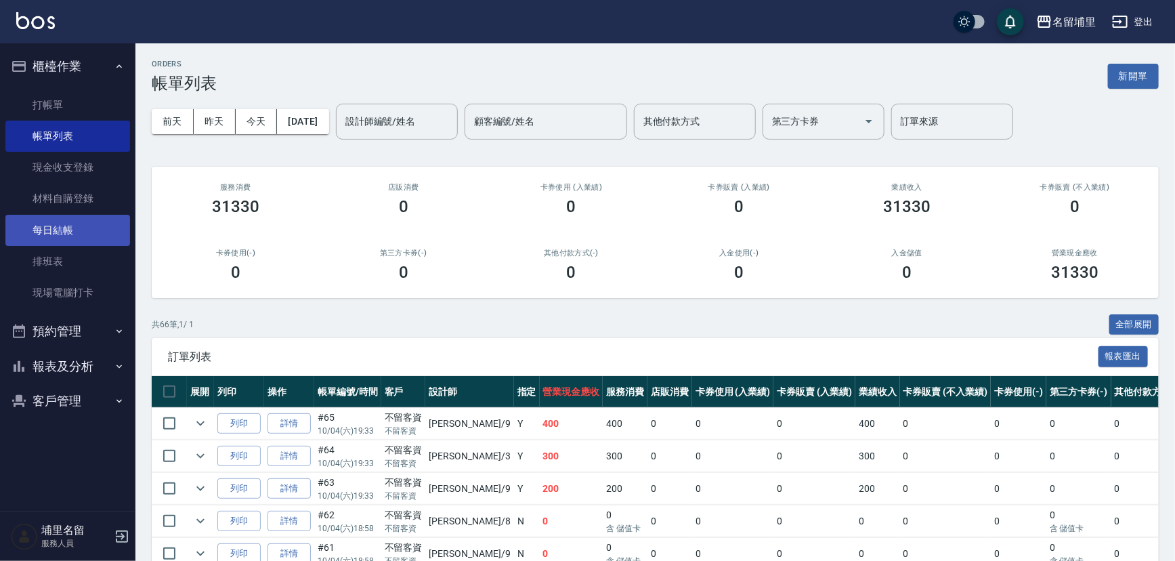
click at [69, 230] on link "每日結帳" at bounding box center [67, 230] width 125 height 31
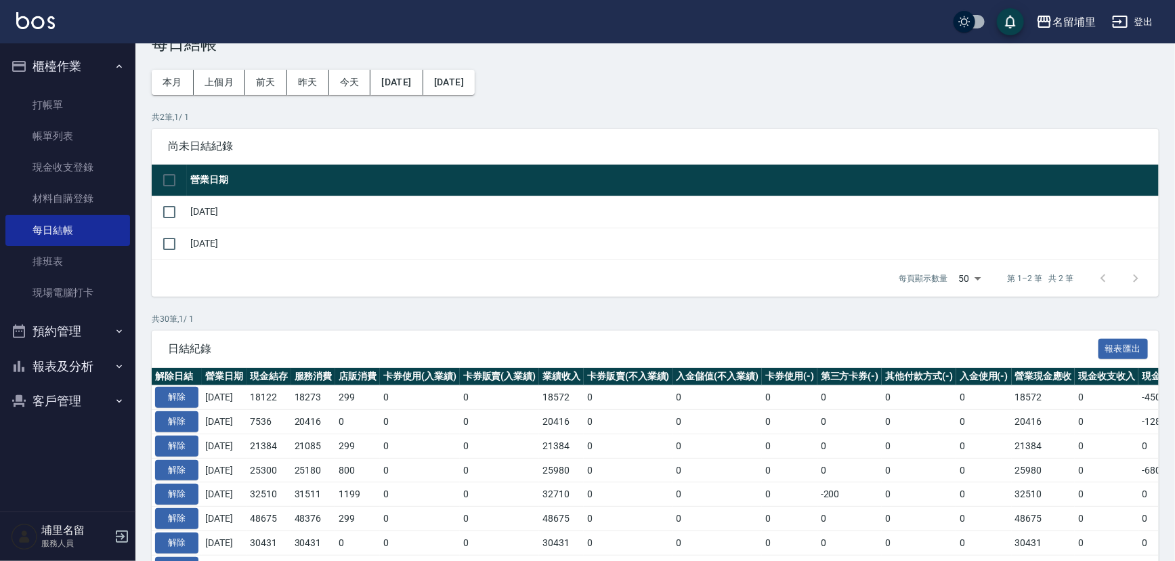
scroll to position [61, 0]
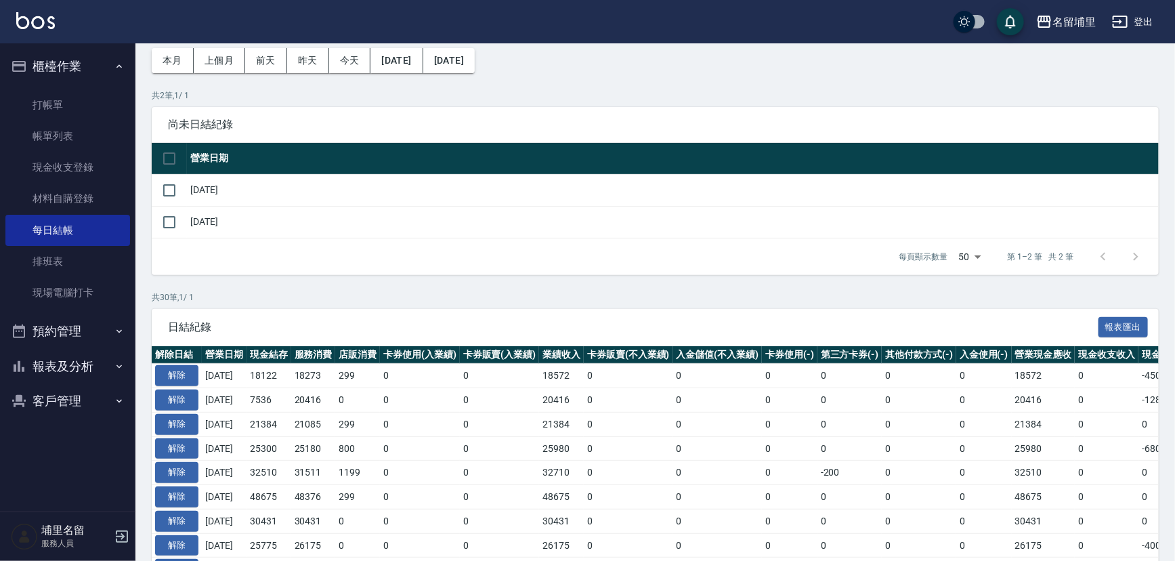
click at [81, 358] on button "報表及分析" at bounding box center [67, 366] width 125 height 35
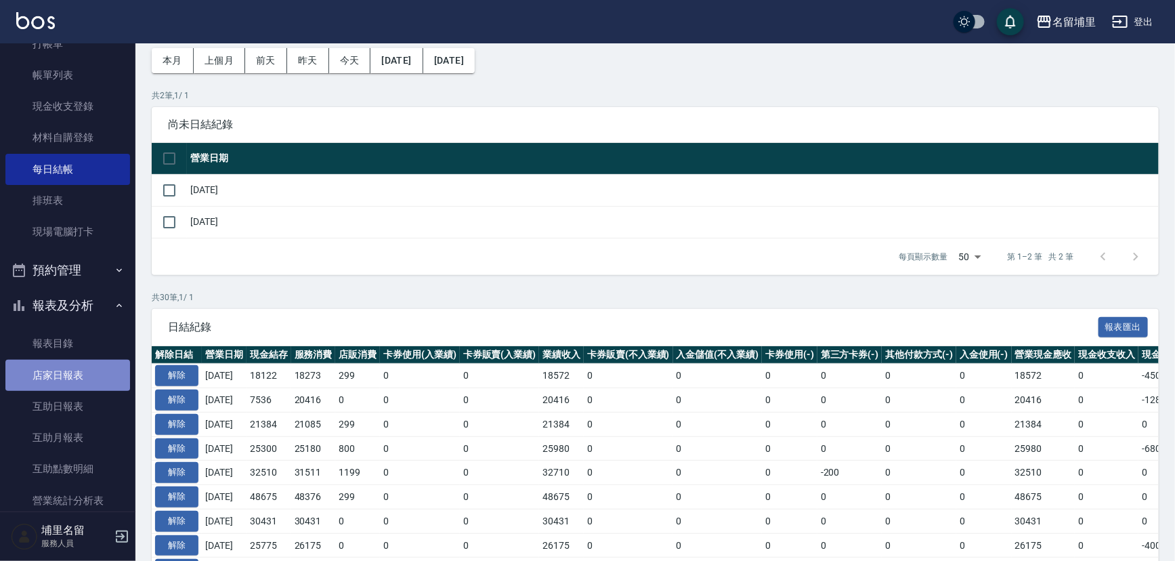
drag, startPoint x: 83, startPoint y: 375, endPoint x: 90, endPoint y: 364, distance: 13.1
click at [83, 374] on link "店家日報表" at bounding box center [67, 375] width 125 height 31
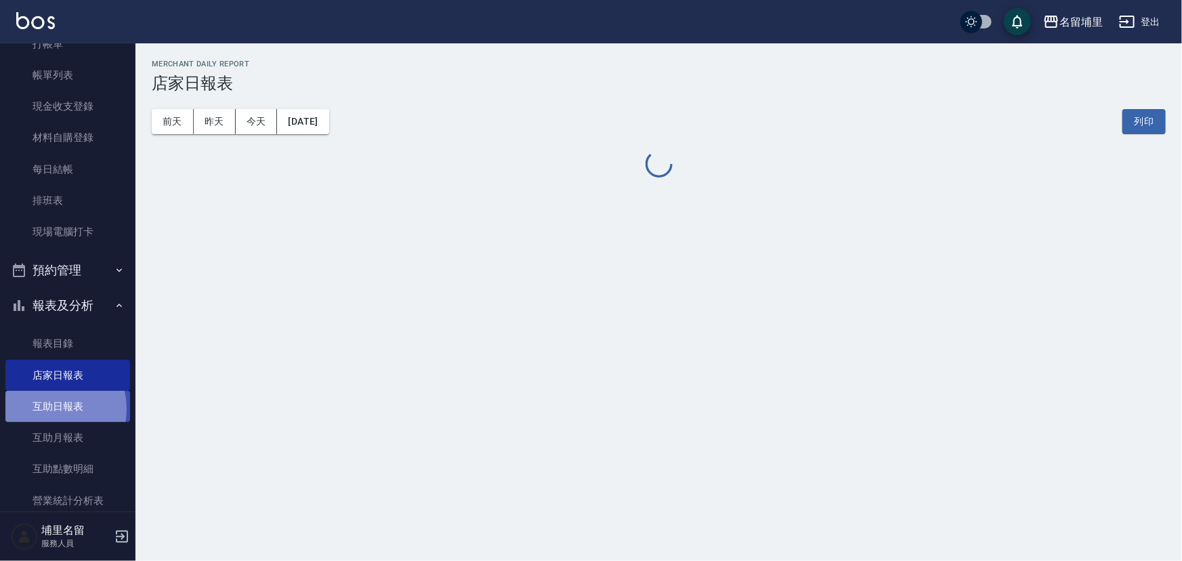
click at [51, 408] on link "互助日報表" at bounding box center [67, 406] width 125 height 31
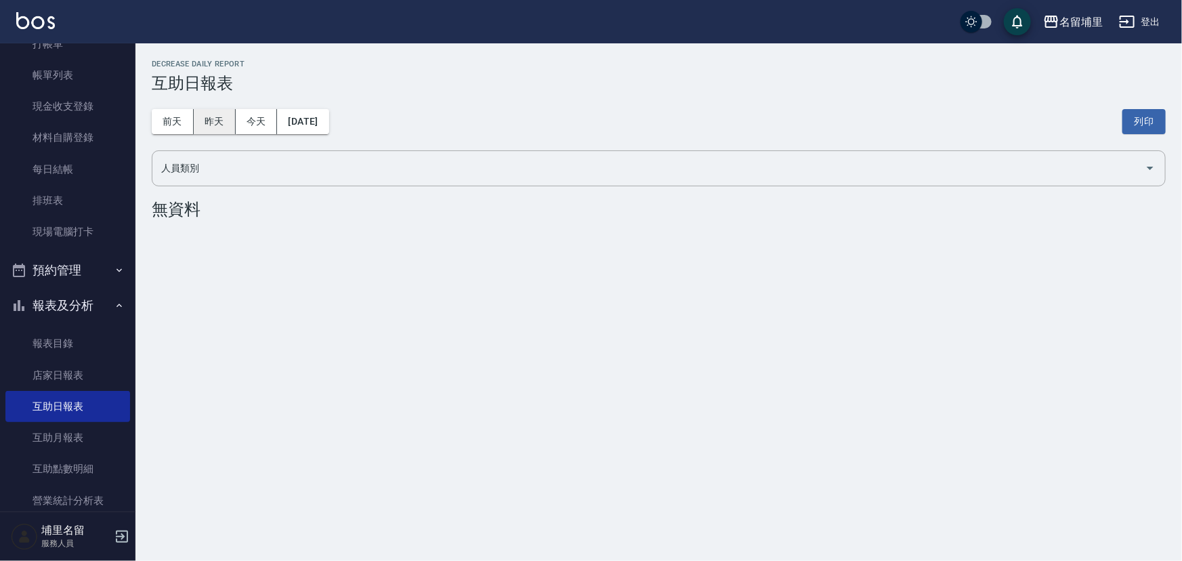
click at [208, 125] on button "昨天" at bounding box center [215, 121] width 42 height 25
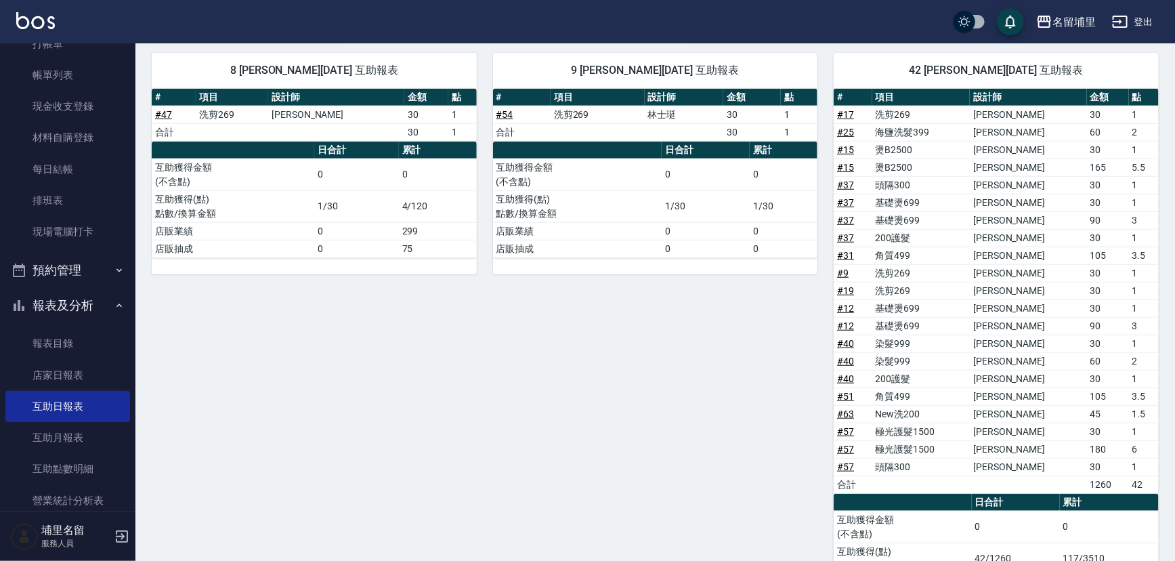
scroll to position [431, 0]
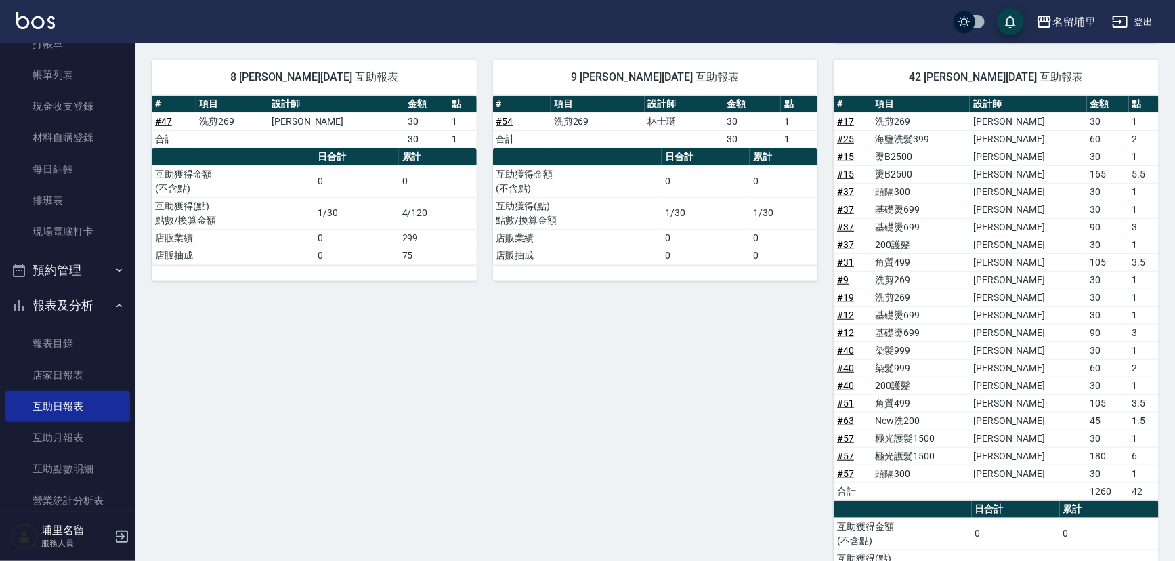
click at [549, 437] on div "9 [PERSON_NAME][DATE] 互助報表 # 項目 設計師 金額 點 # 54 洗剪269 林士珽 30 1 合計 30 1 日合計 累計 互助獲…" at bounding box center [647, 338] width 341 height 590
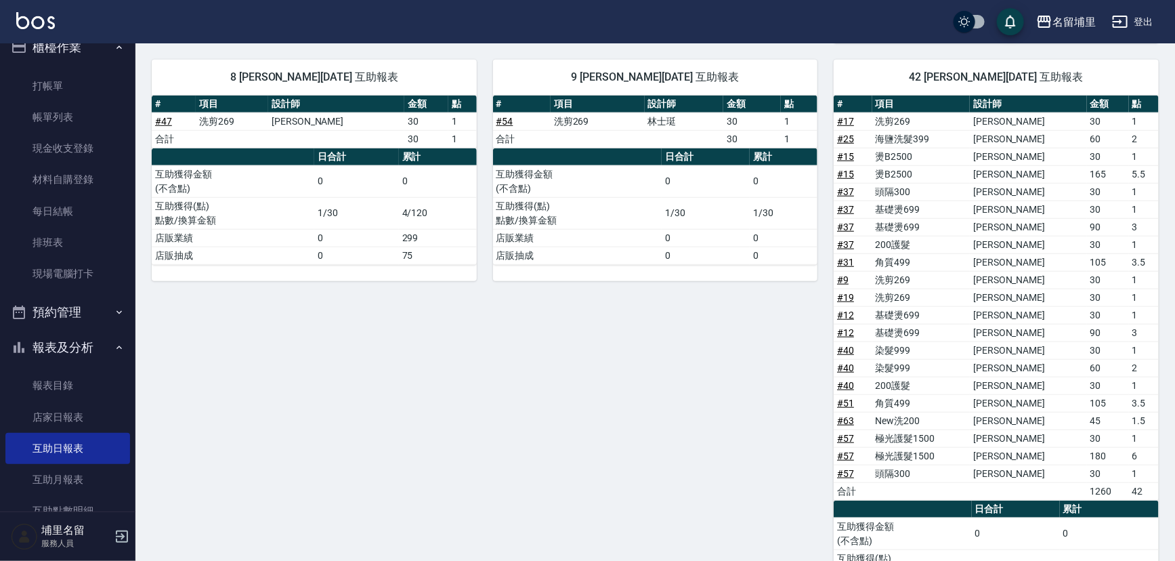
scroll to position [0, 0]
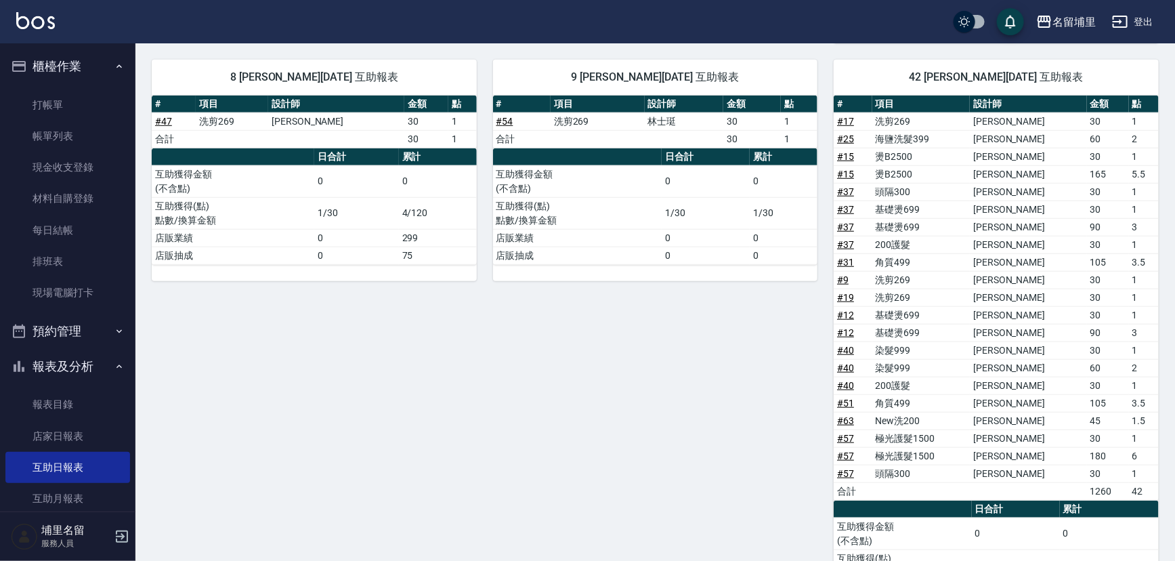
drag, startPoint x: 774, startPoint y: 335, endPoint x: 769, endPoint y: 349, distance: 14.3
click at [774, 339] on div "9 [PERSON_NAME][DATE] 互助報表 # 項目 設計師 金額 點 # 54 洗剪269 林士珽 30 1 合計 30 1 日合計 累計 互助獲…" at bounding box center [647, 338] width 341 height 590
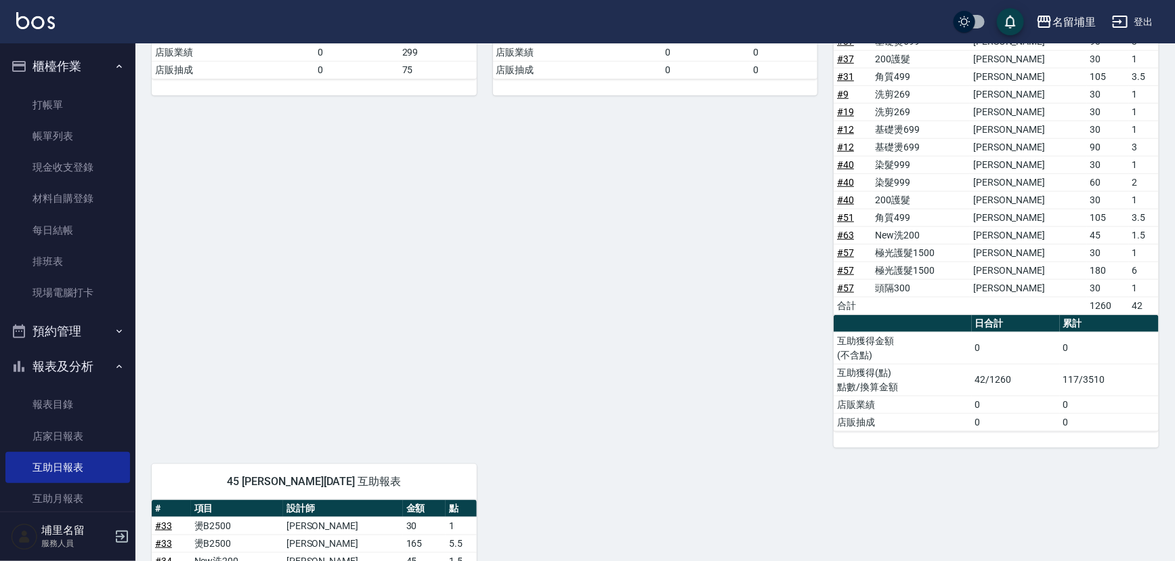
scroll to position [616, 0]
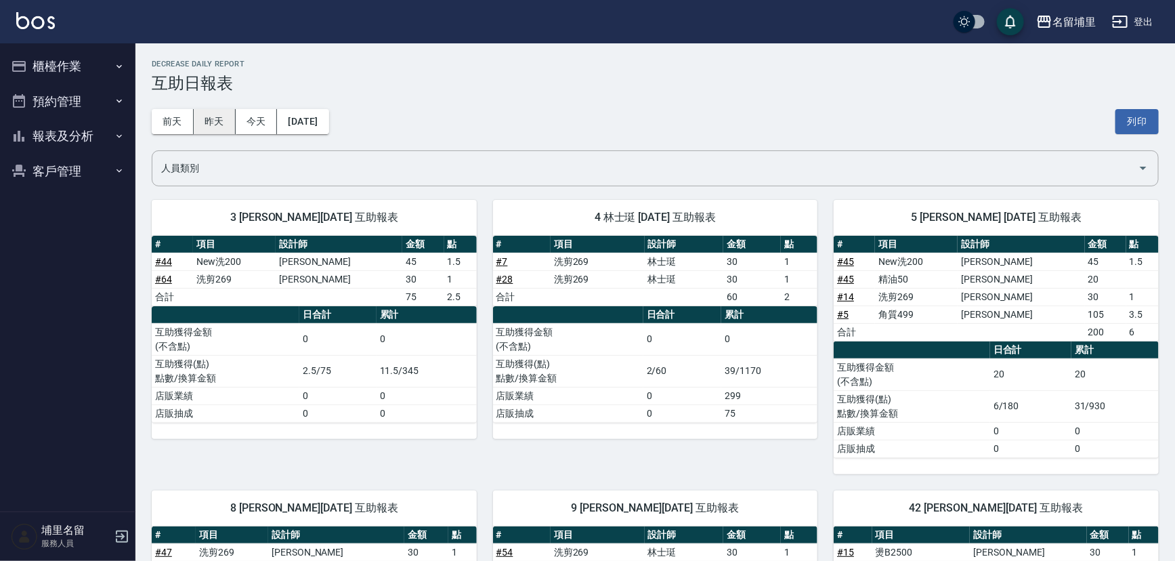
click at [213, 125] on button "昨天" at bounding box center [215, 121] width 42 height 25
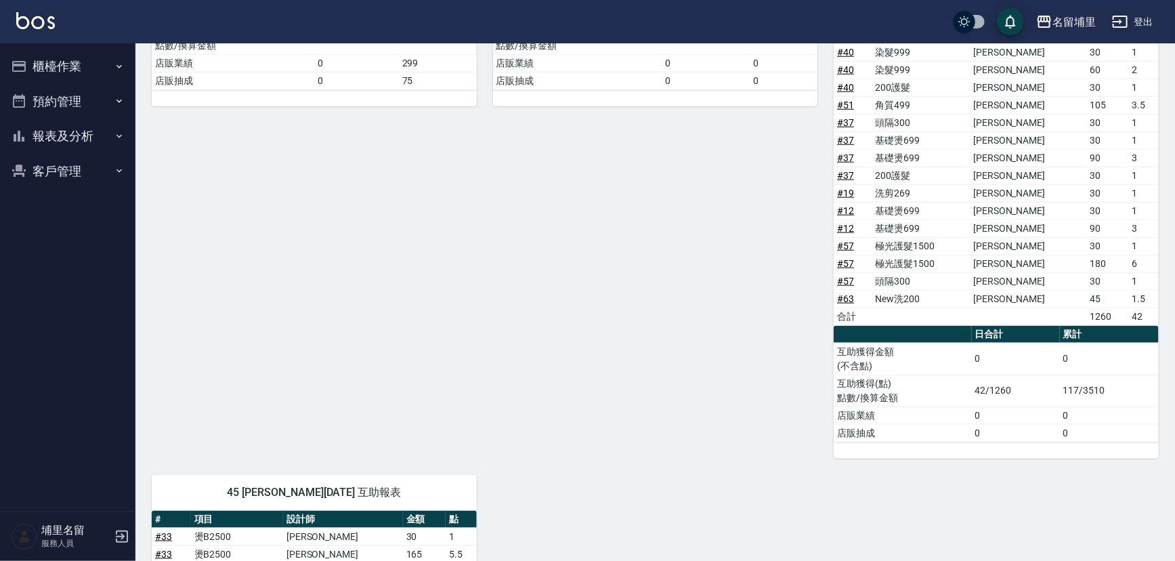
scroll to position [584, 0]
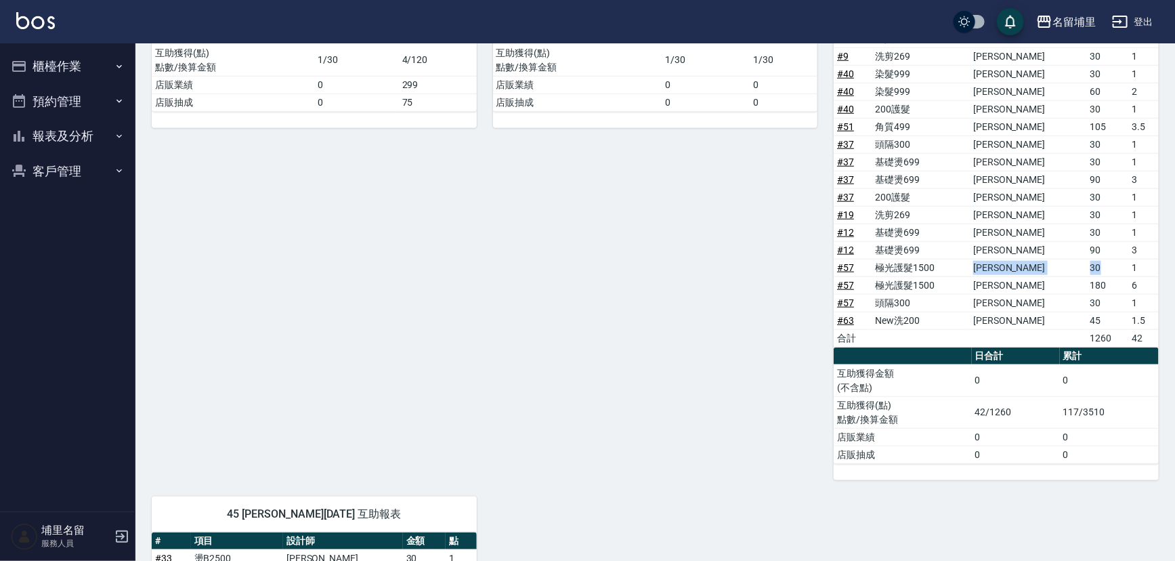
drag, startPoint x: 970, startPoint y: 267, endPoint x: 1104, endPoint y: 263, distance: 134.1
click at [1104, 263] on tr "# 57 極光護髮1500 李佩蓉 30 1" at bounding box center [996, 268] width 325 height 18
click at [1047, 263] on td "[PERSON_NAME]" at bounding box center [1028, 268] width 117 height 18
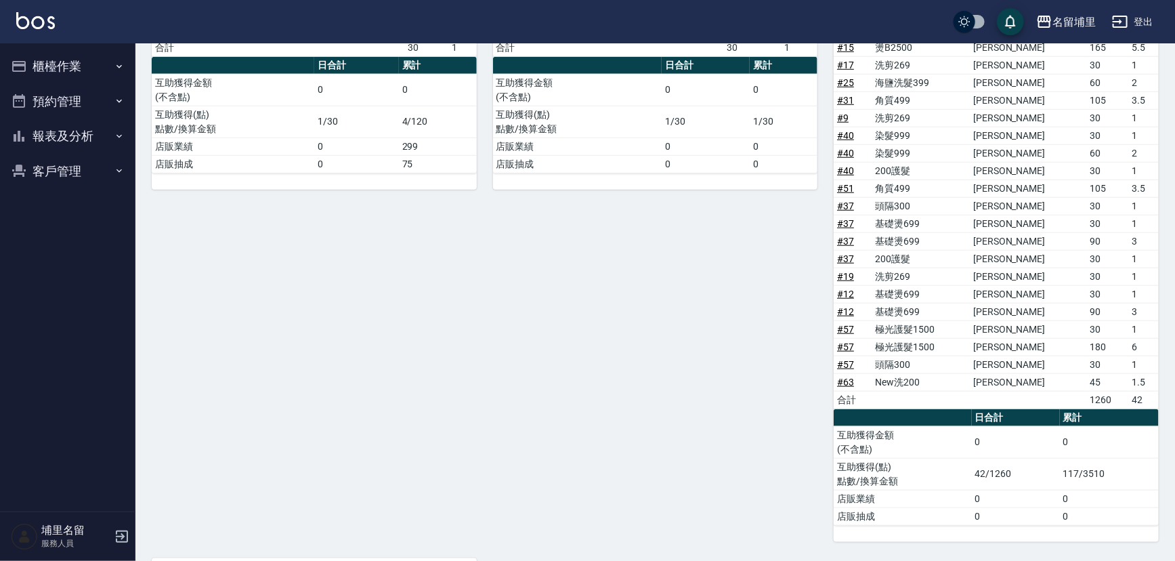
click at [90, 137] on button "報表及分析" at bounding box center [67, 135] width 125 height 35
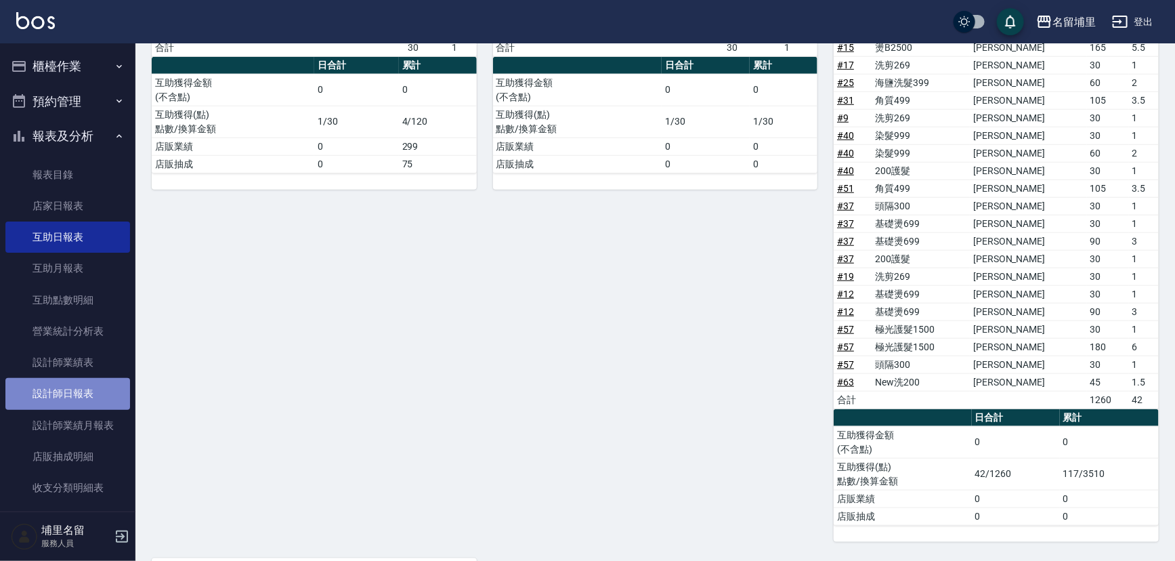
click at [86, 383] on link "設計師日報表" at bounding box center [67, 393] width 125 height 31
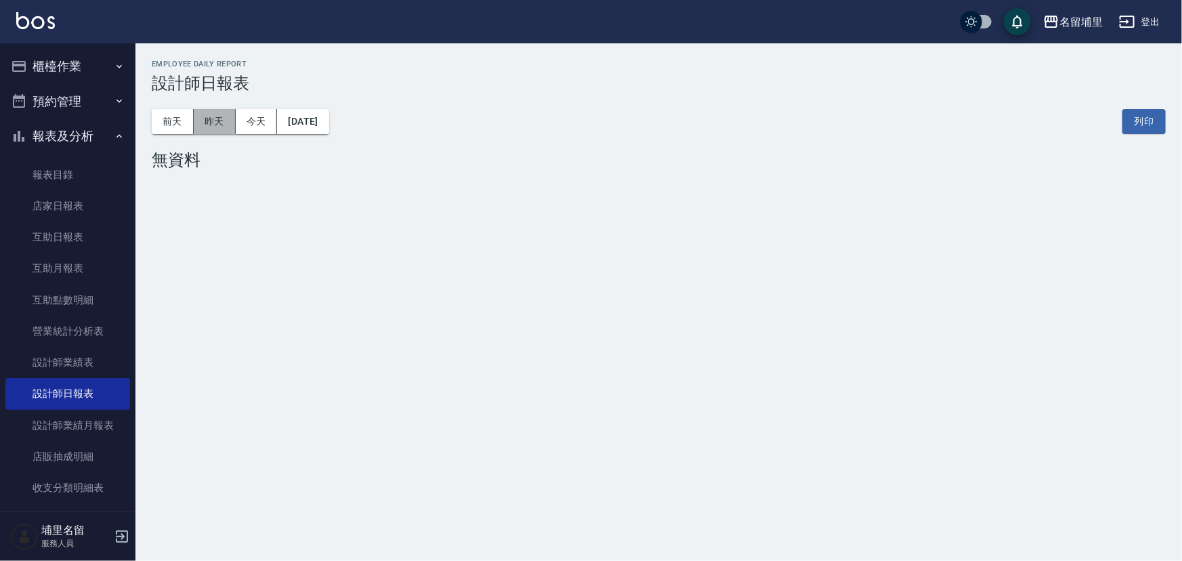
click at [226, 124] on button "昨天" at bounding box center [215, 121] width 42 height 25
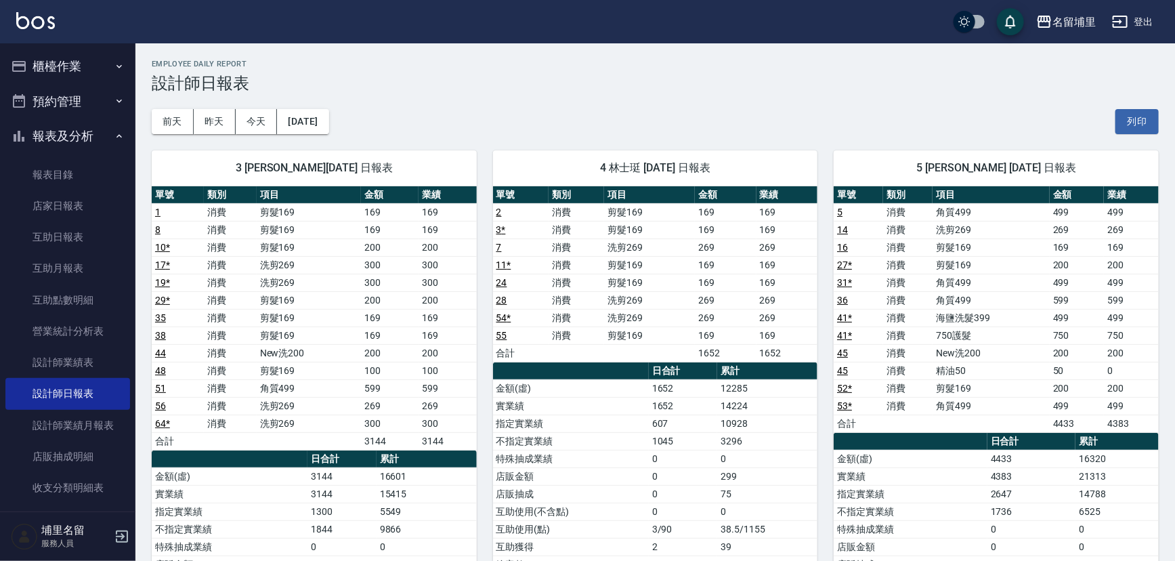
click at [86, 69] on button "櫃檯作業" at bounding box center [67, 66] width 125 height 35
